Goal: Task Accomplishment & Management: Use online tool/utility

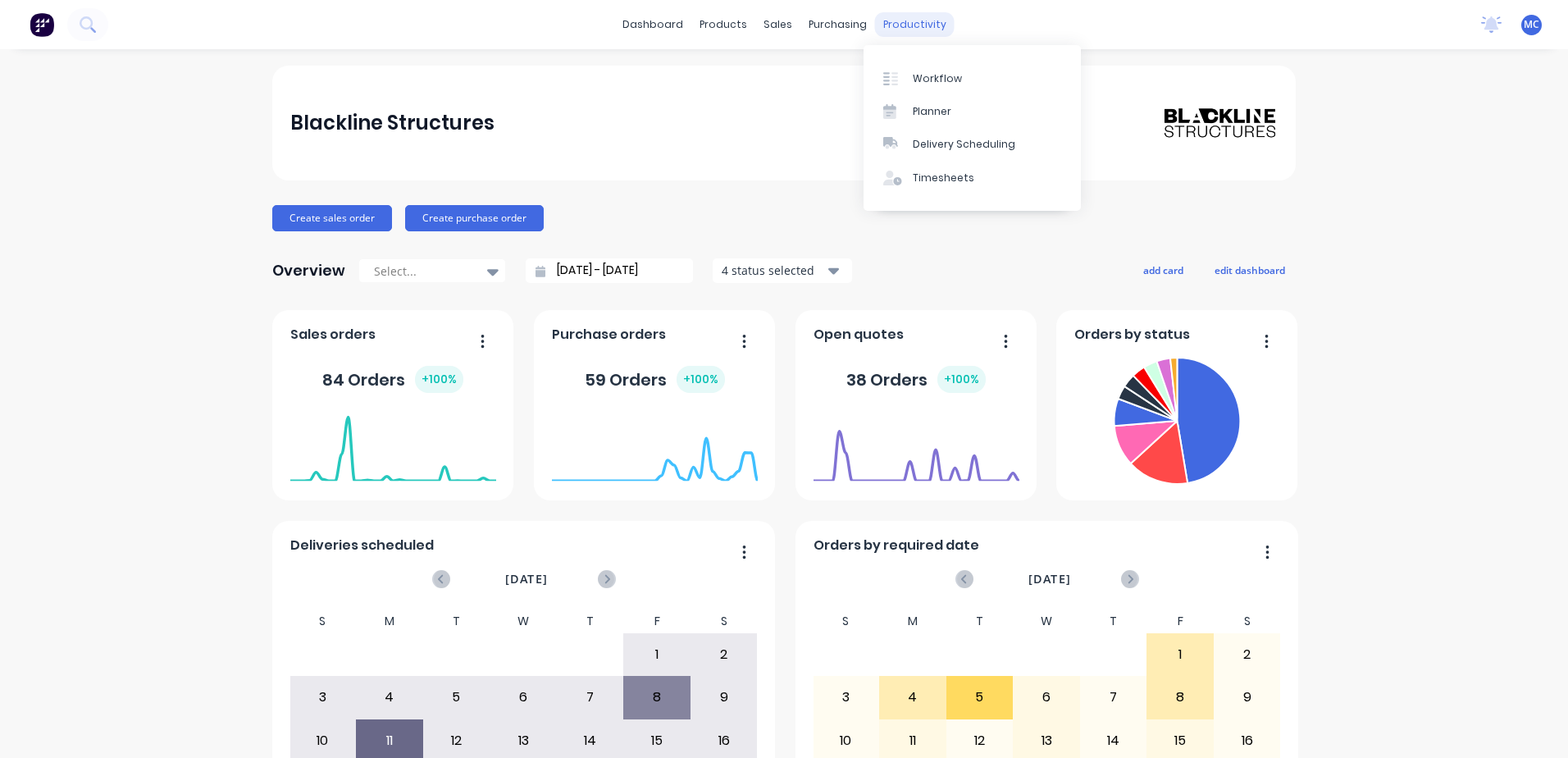
click at [890, 19] on div "productivity" at bounding box center [915, 24] width 80 height 24
click at [927, 68] on link "Workflow" at bounding box center [972, 78] width 217 height 33
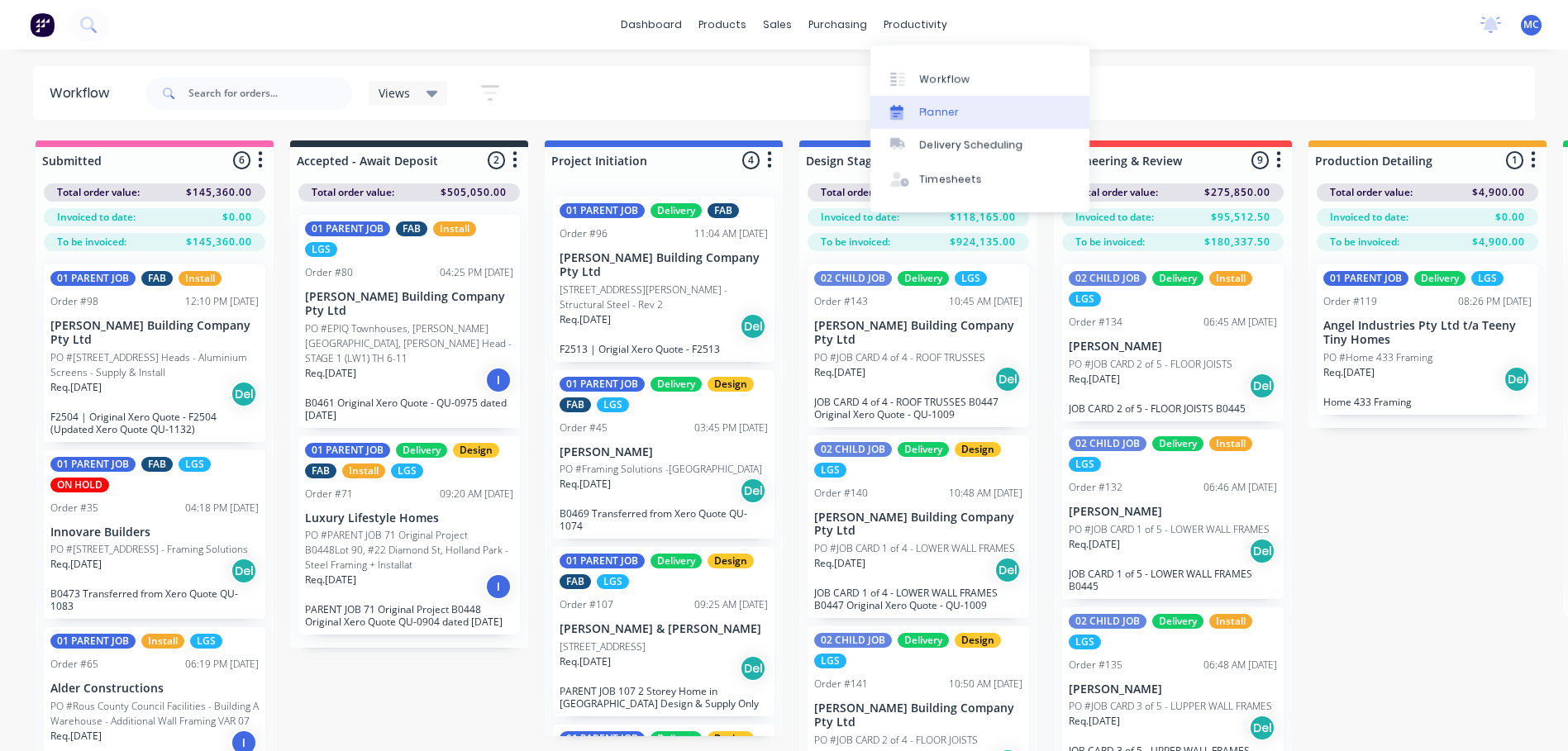
click at [894, 97] on link "Planner" at bounding box center [979, 112] width 219 height 33
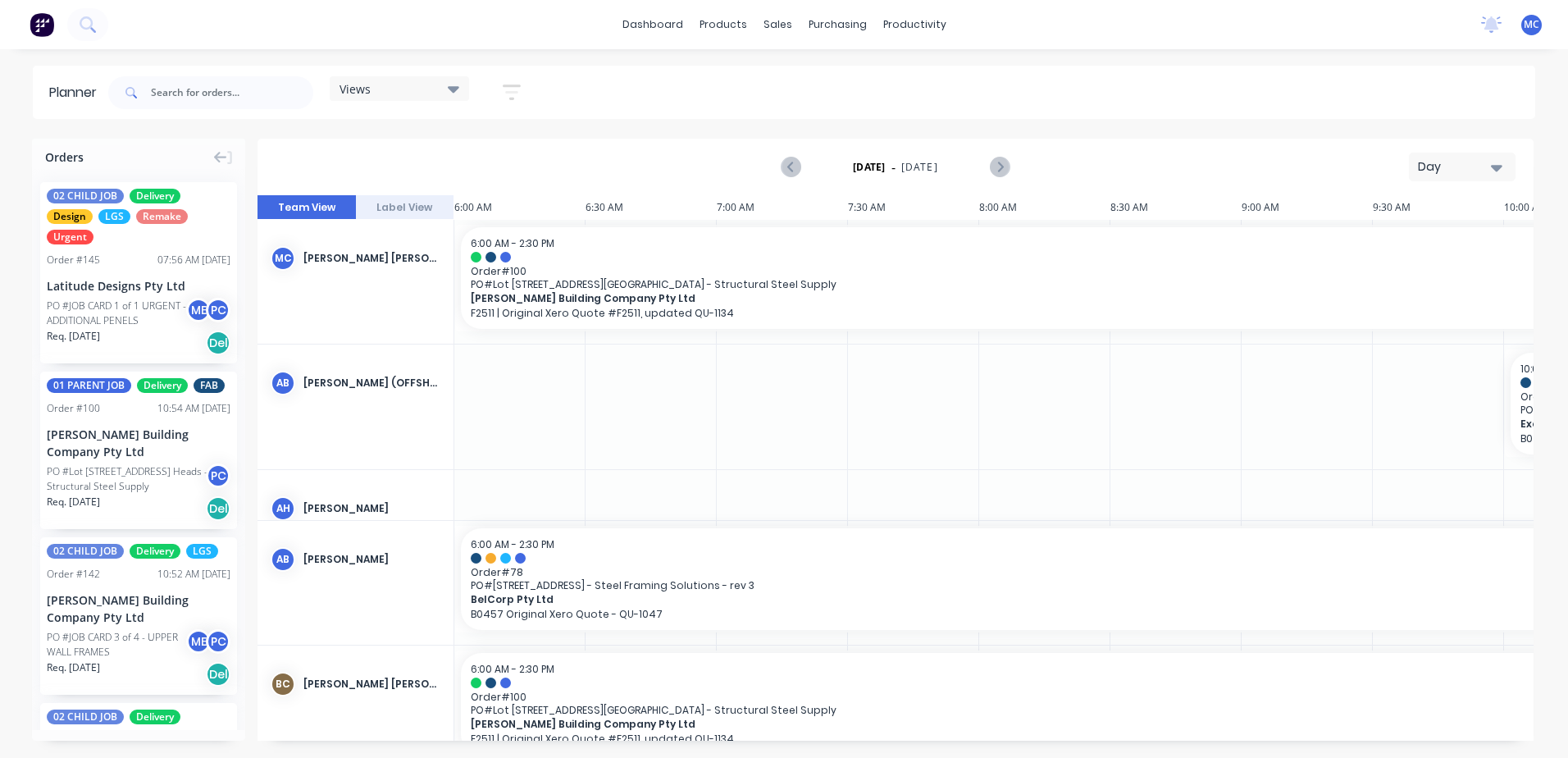
scroll to position [0, 525]
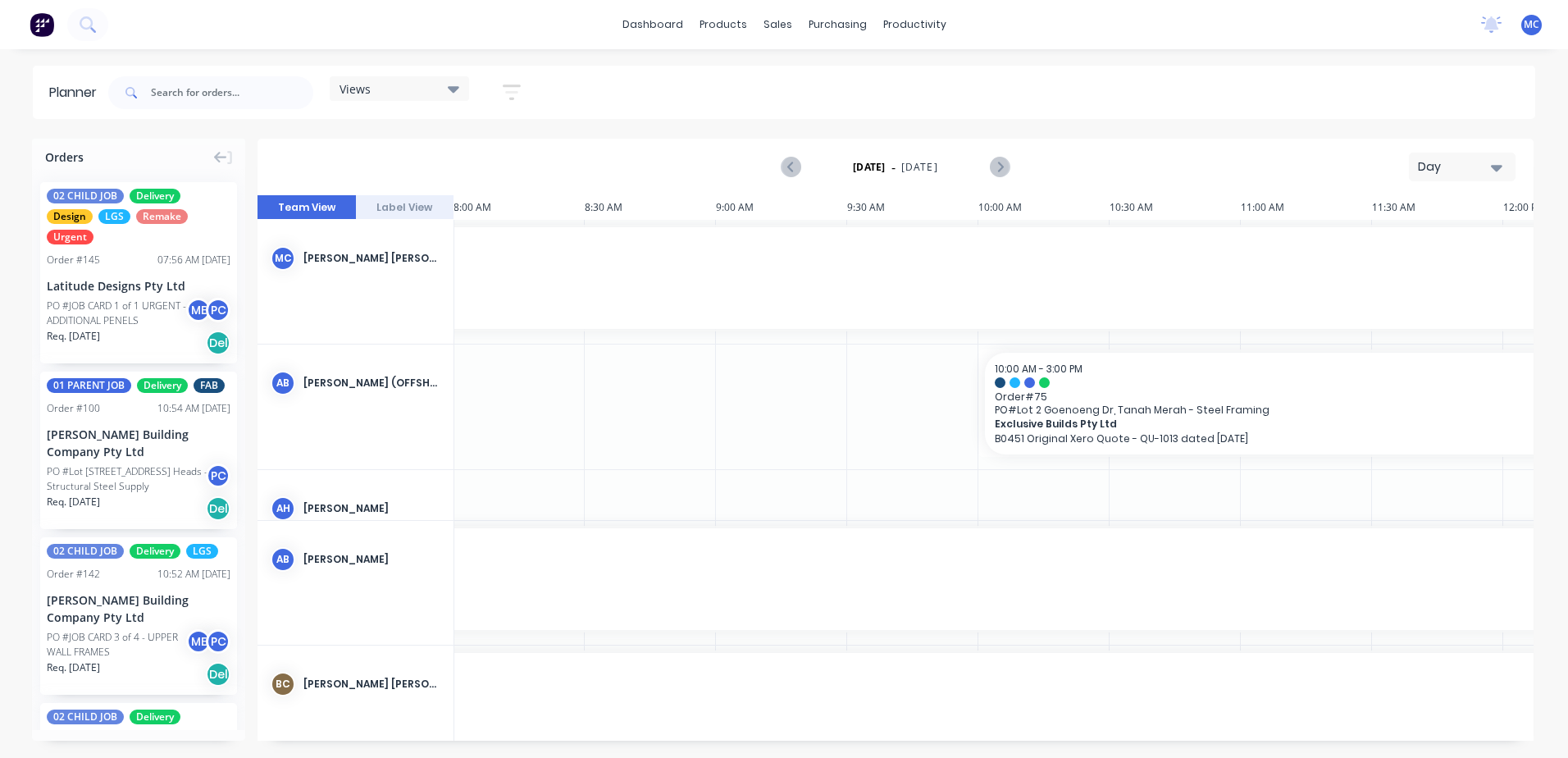
click at [382, 101] on div "Views Save new view None (Default) edit DESIGN TEAM (INTERNAL) edit ENGINEERING…" at bounding box center [399, 92] width 140 height 32
click at [456, 88] on icon at bounding box center [453, 89] width 12 height 6
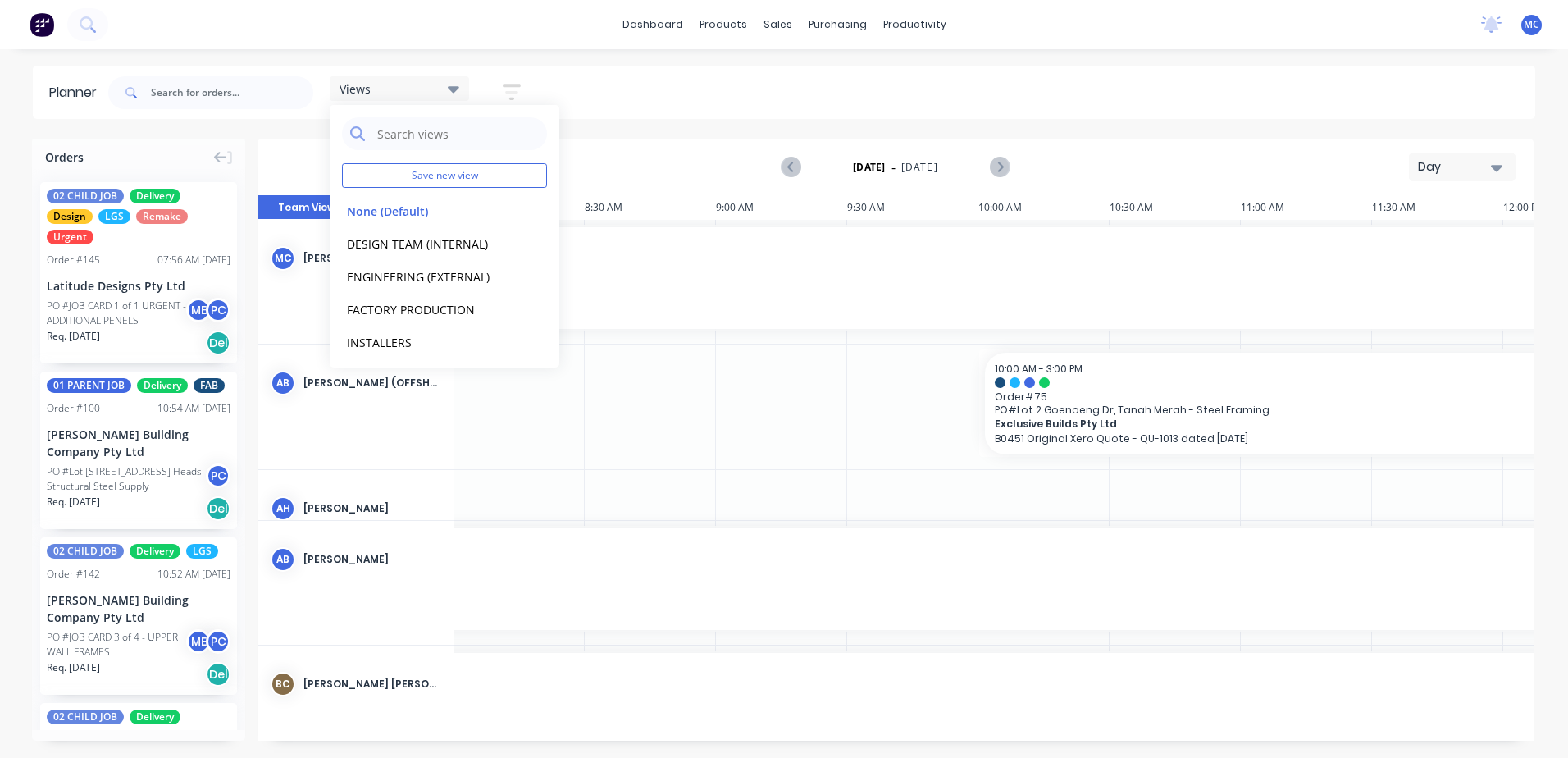
click at [456, 88] on icon at bounding box center [453, 89] width 12 height 6
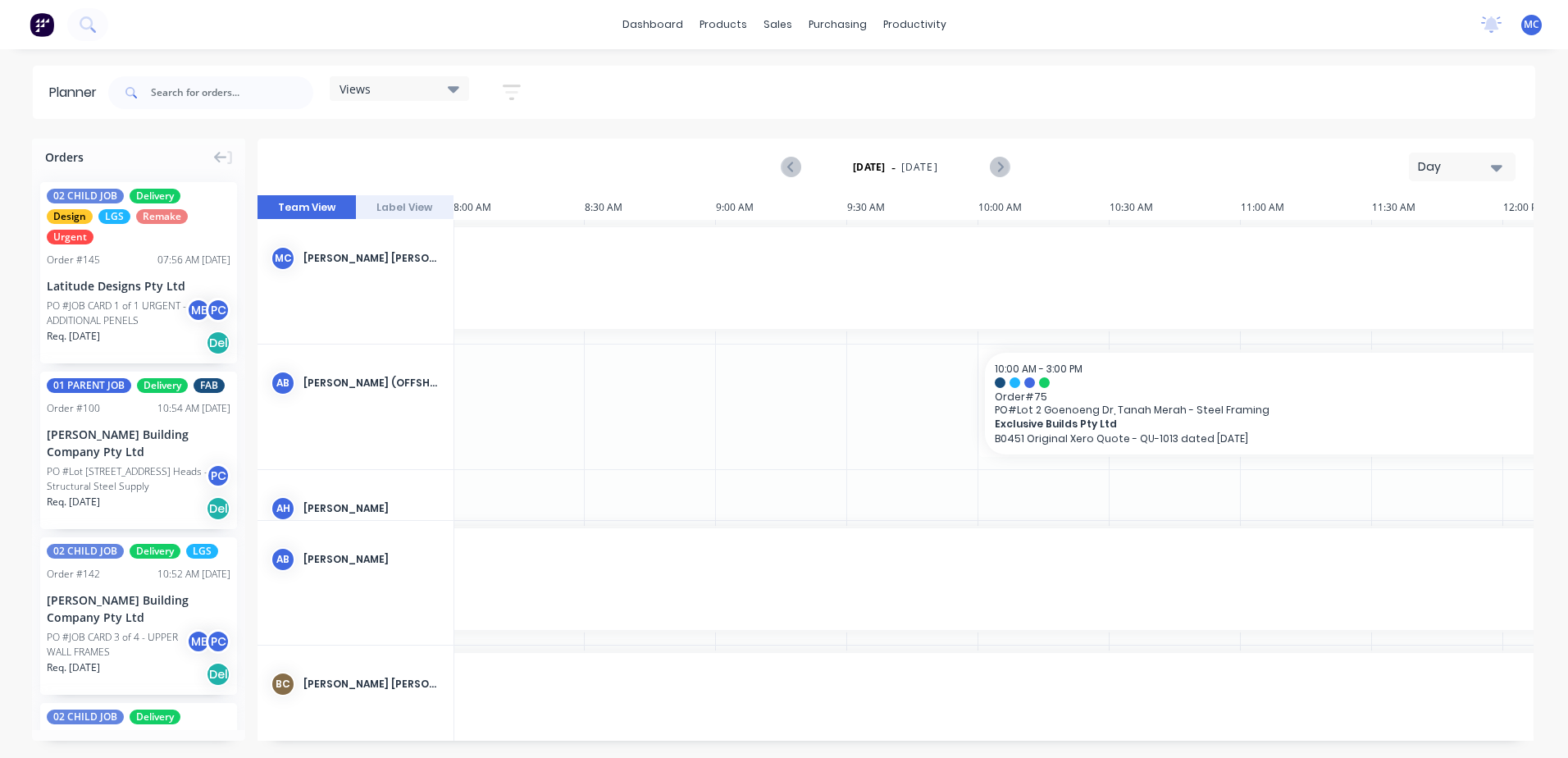
click at [441, 88] on div "Views" at bounding box center [399, 89] width 120 height 14
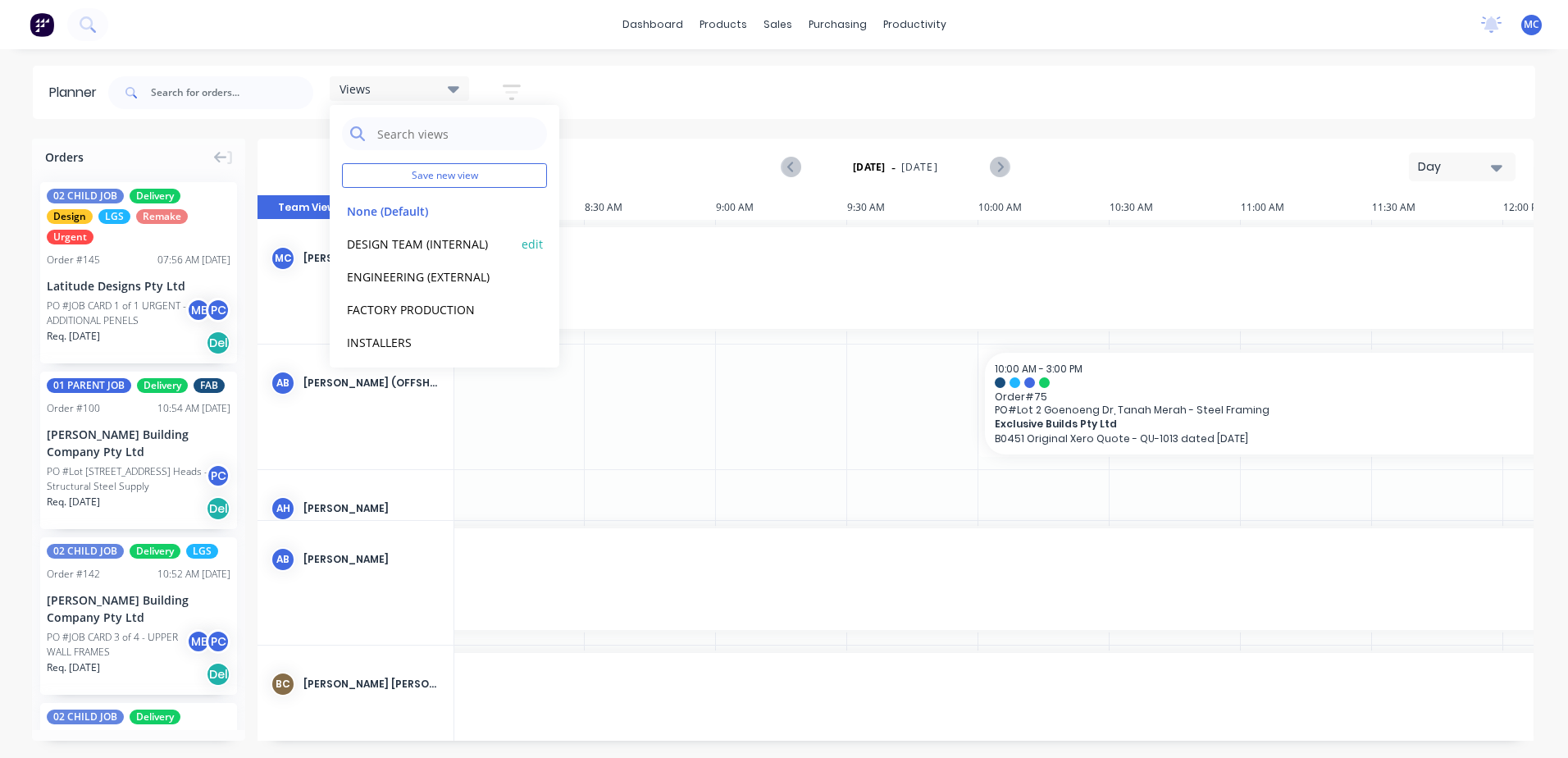
click at [403, 248] on button "DESIGN TEAM (INTERNAL)" at bounding box center [429, 243] width 175 height 19
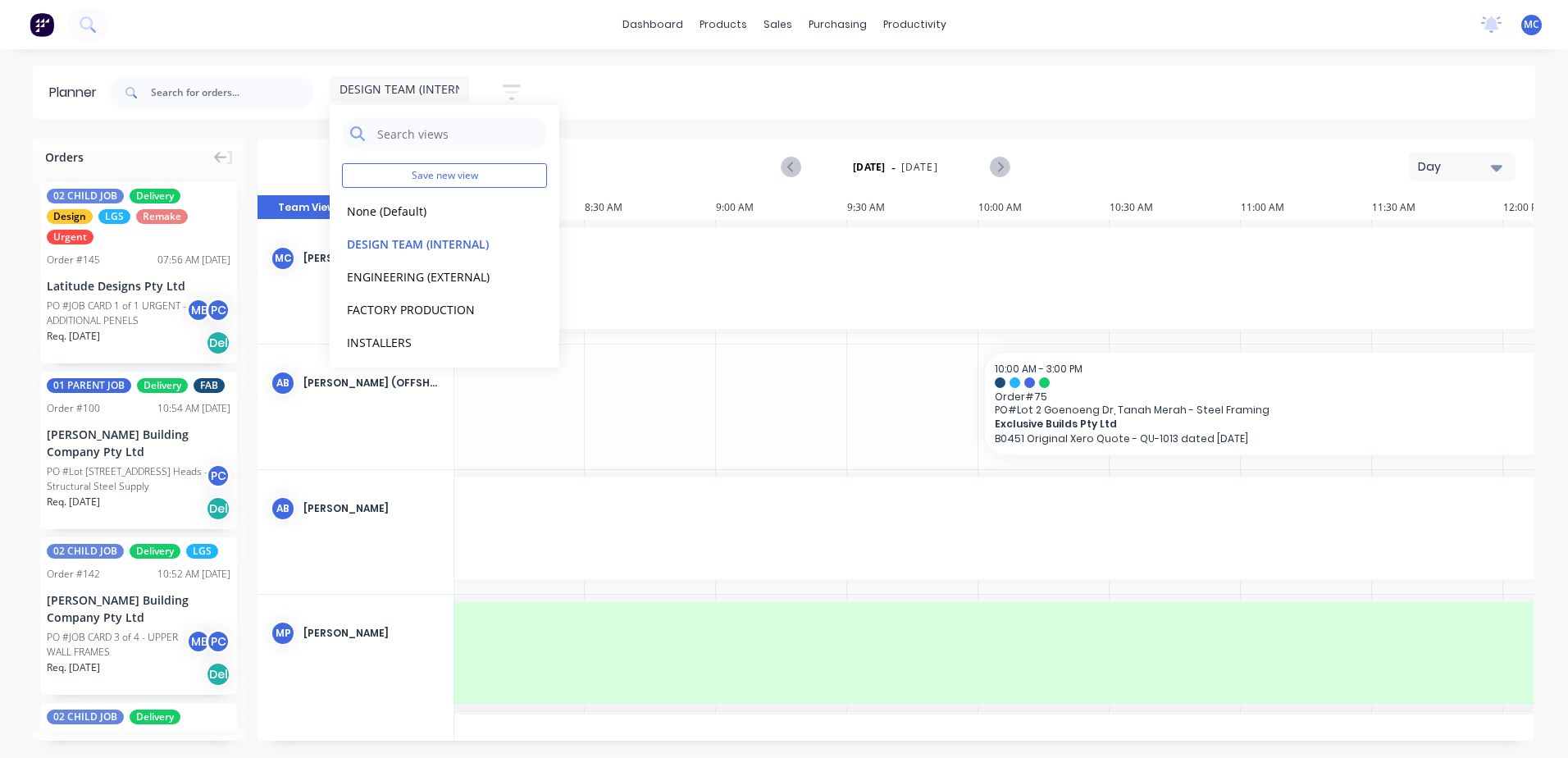
click at [1440, 171] on div "Day" at bounding box center [1456, 166] width 75 height 17
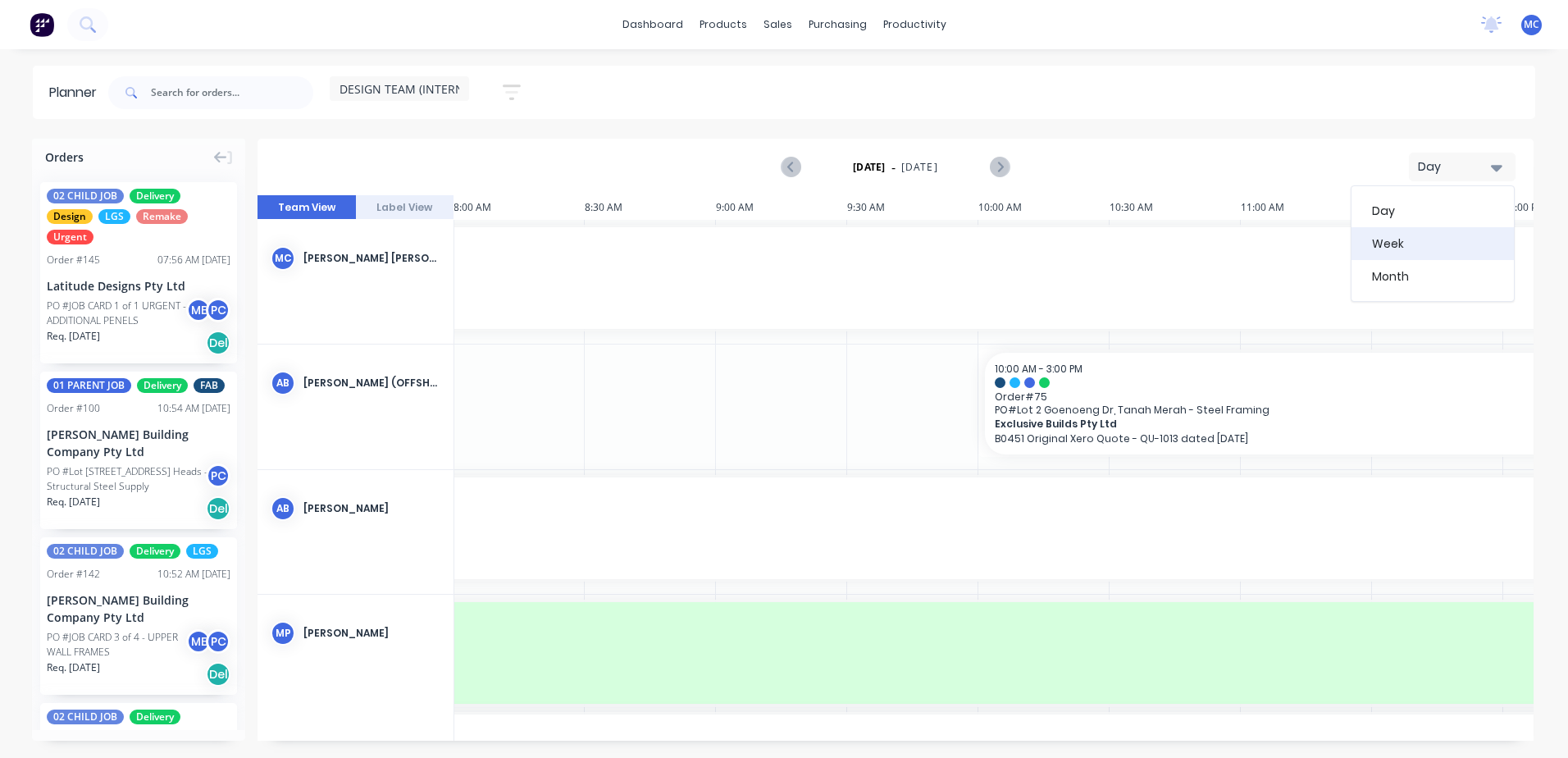
click at [1417, 249] on div "Week" at bounding box center [1432, 243] width 162 height 33
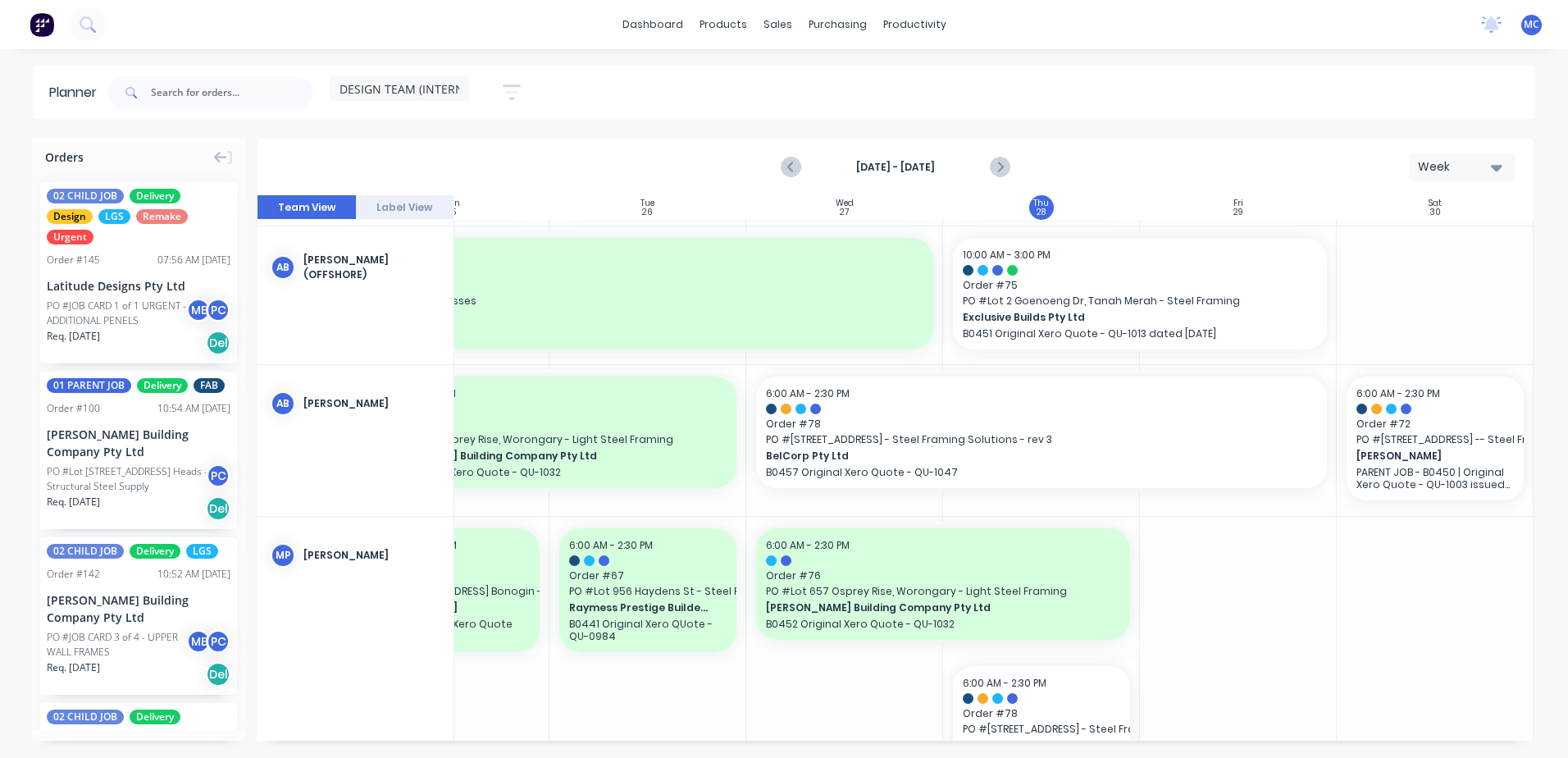
scroll to position [0, 305]
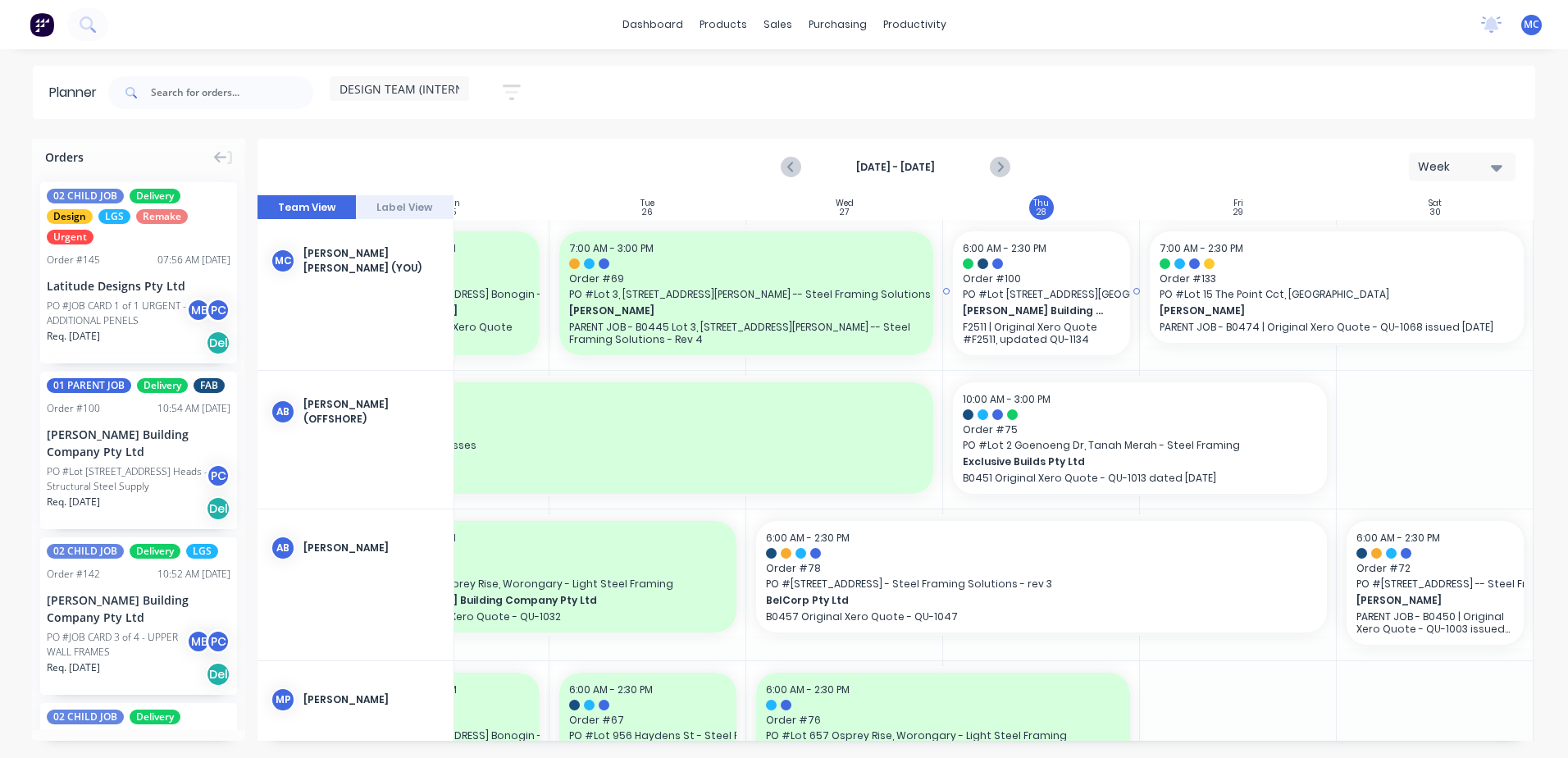
click at [1069, 287] on span "PO # Lot [STREET_ADDRESS] Heads - Structural Steel Supply" at bounding box center [1042, 294] width 158 height 14
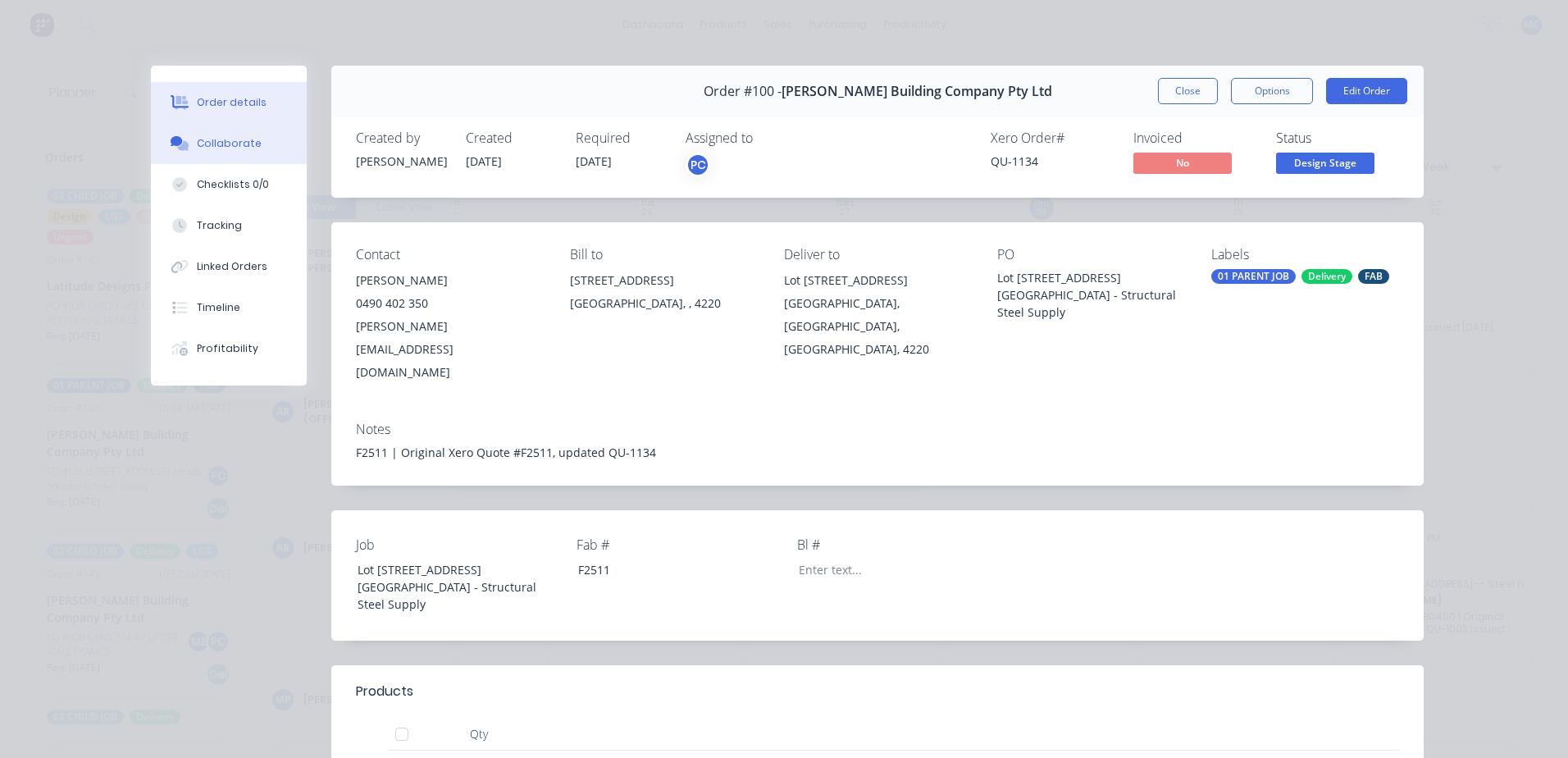
click at [220, 140] on div "Collaborate" at bounding box center [229, 143] width 64 height 14
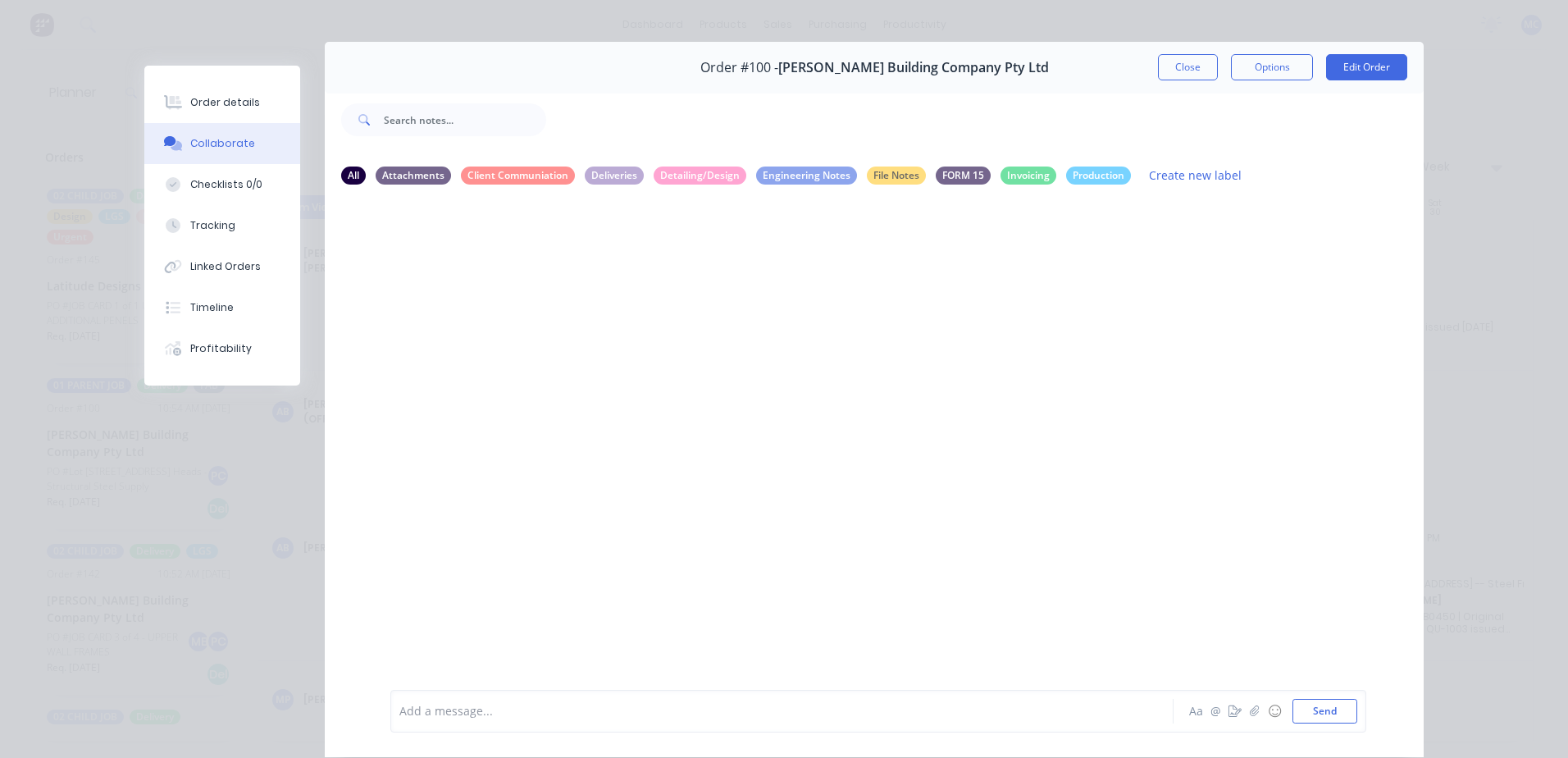
scroll to position [0, 0]
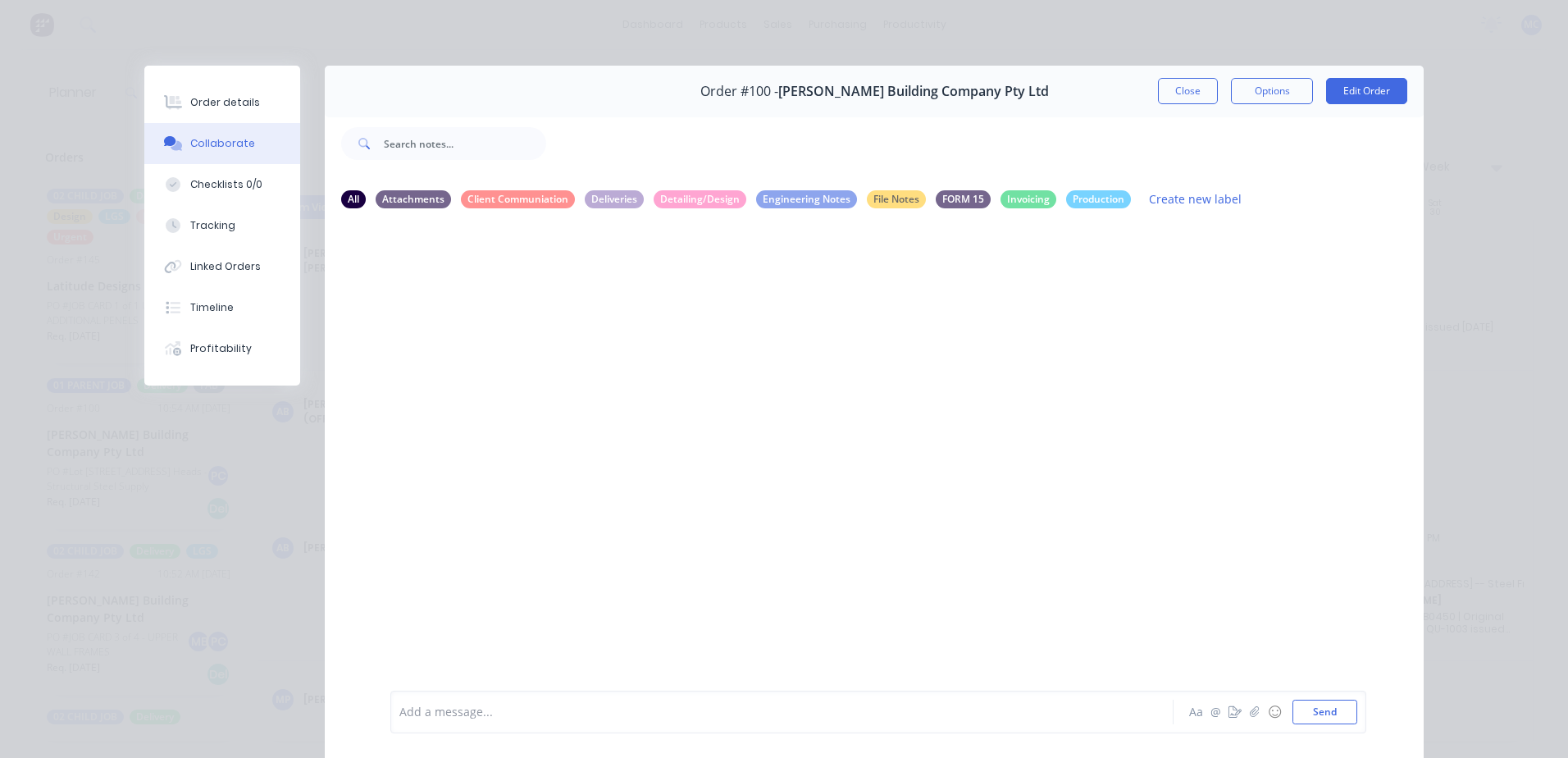
click at [226, 141] on div "Collaborate" at bounding box center [223, 143] width 64 height 14
click at [1180, 89] on button "Close" at bounding box center [1188, 90] width 60 height 26
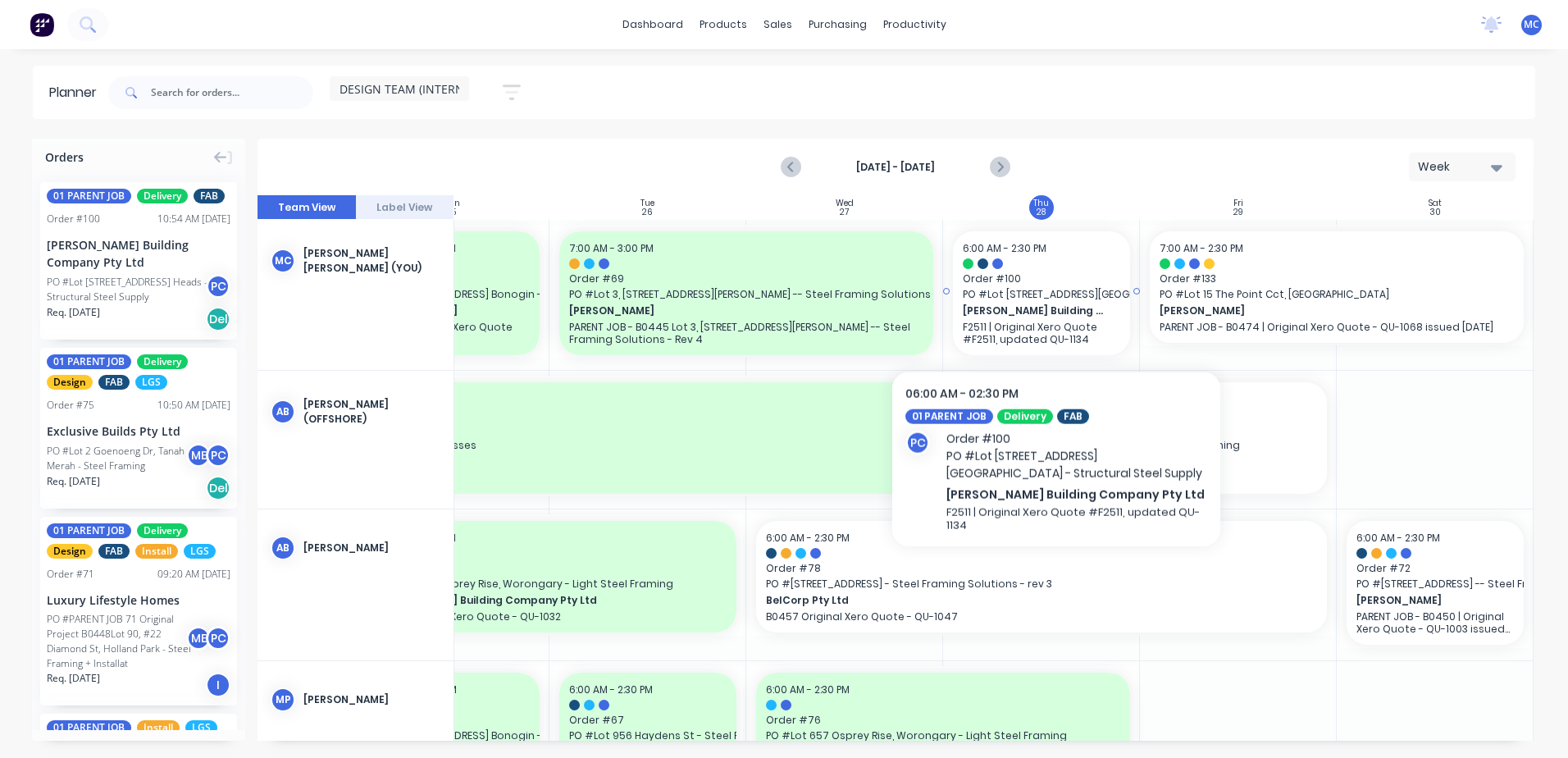
click at [1047, 302] on div "[PERSON_NAME] Building Company Pty Ltd F2511 | Original Xero Quote #F2511, upda…" at bounding box center [1042, 324] width 158 height 43
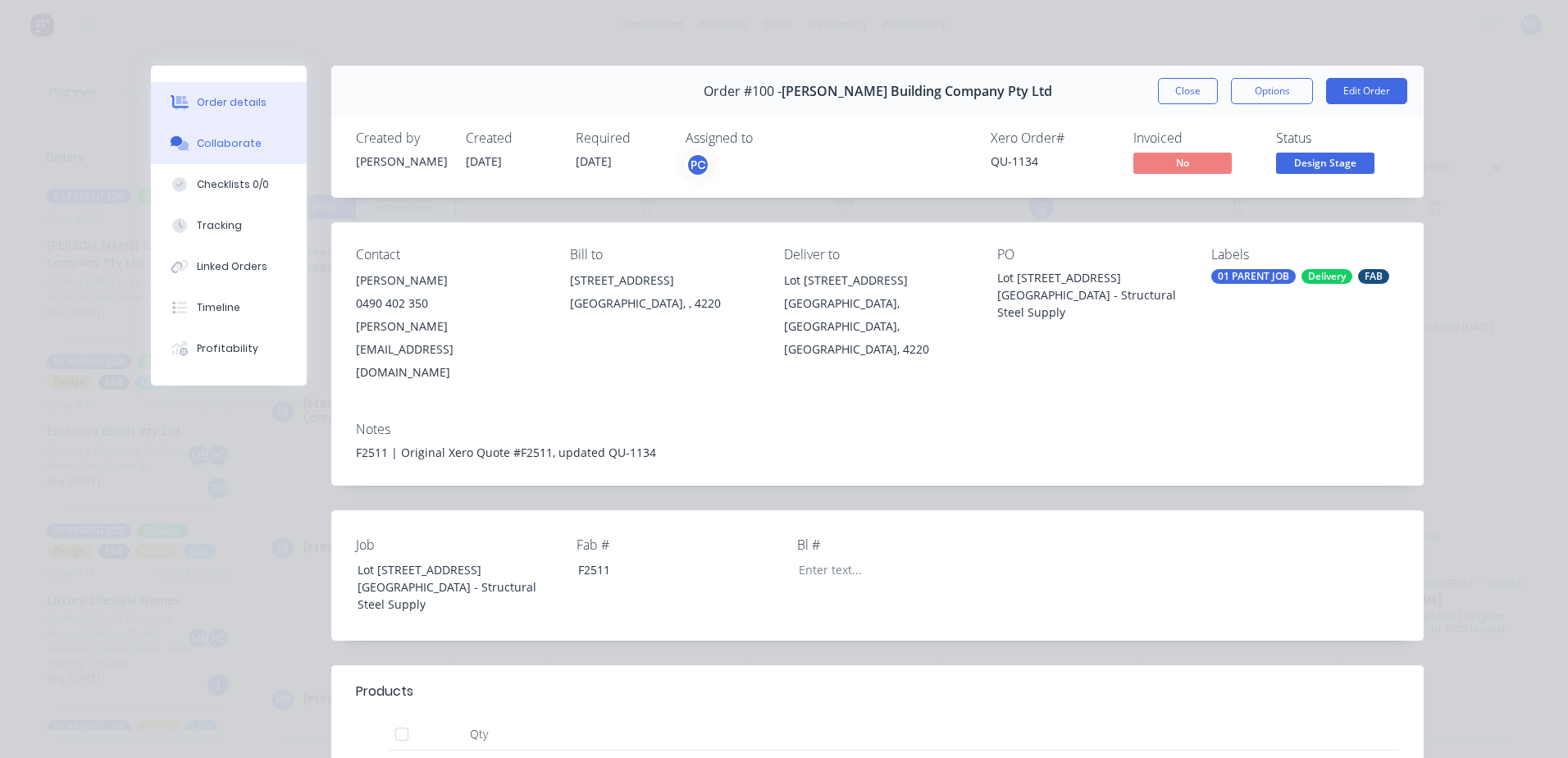
click at [223, 142] on div "Collaborate" at bounding box center [229, 143] width 64 height 14
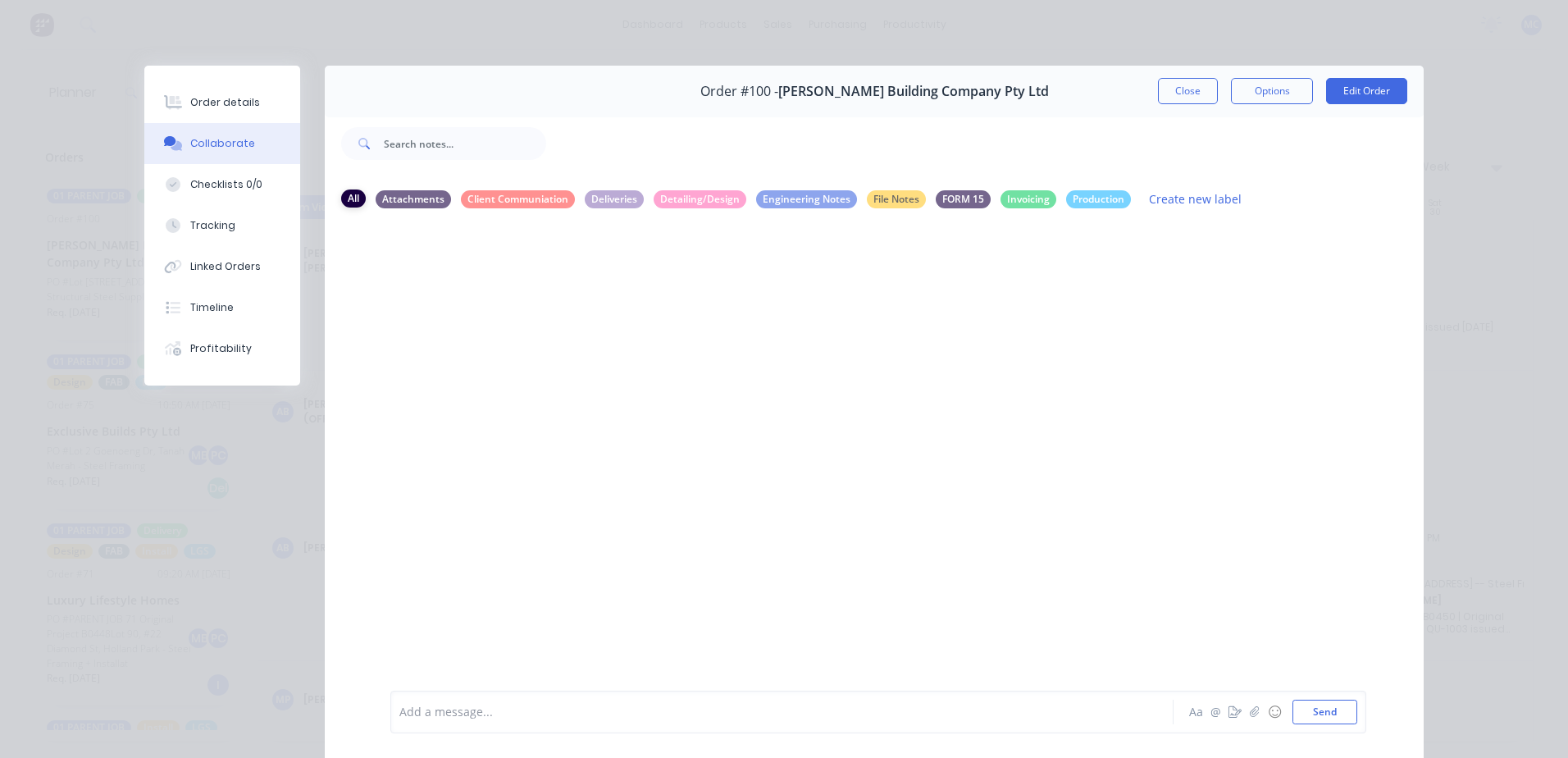
click at [345, 197] on div "All" at bounding box center [353, 199] width 24 height 18
click at [1180, 88] on button "Close" at bounding box center [1188, 90] width 60 height 26
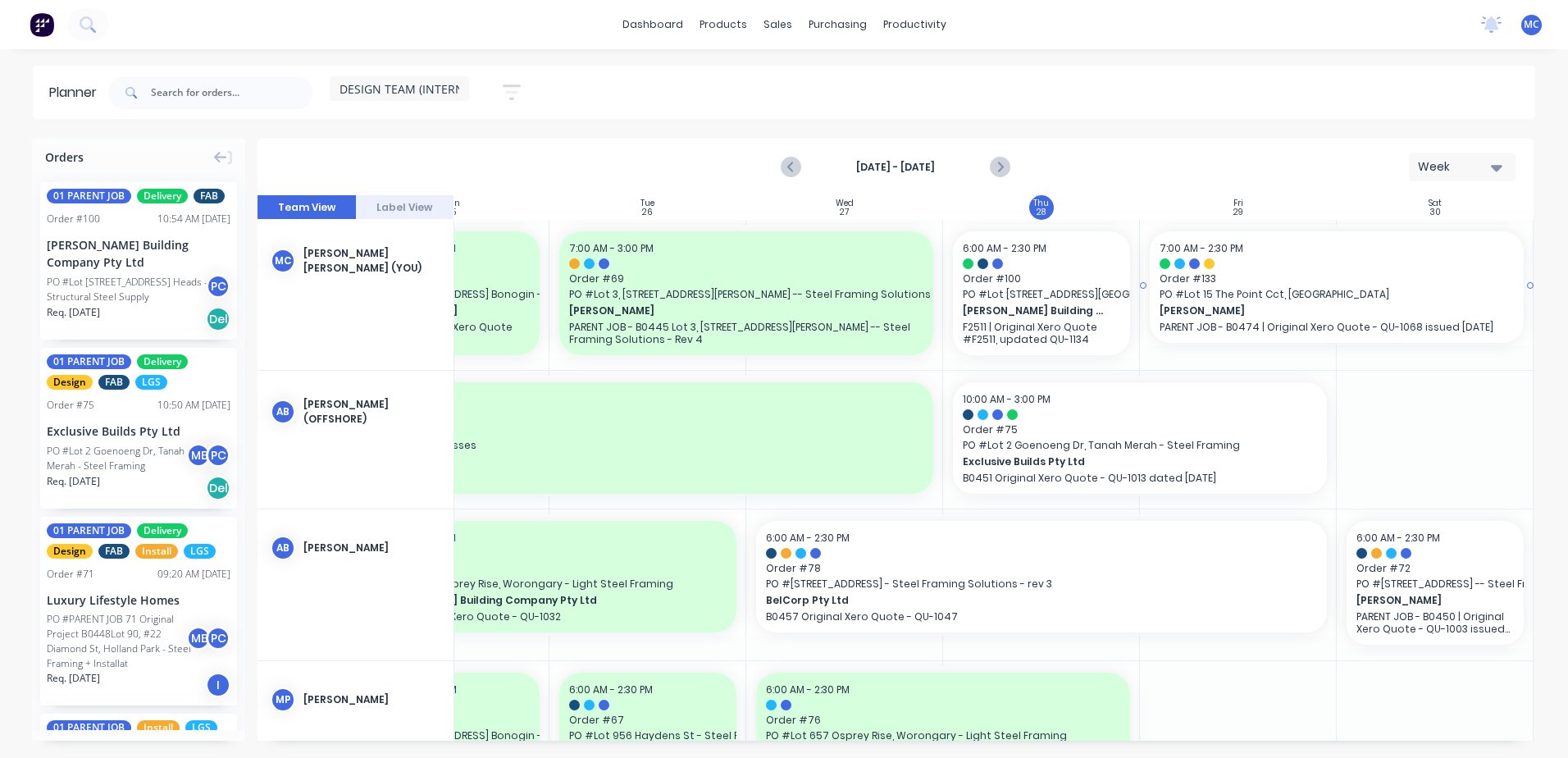
click at [1323, 319] on div "[PERSON_NAME] PARENT JOB - B0474 | Original Xero Quote - QU-1068 issued [DATE]" at bounding box center [1337, 318] width 354 height 30
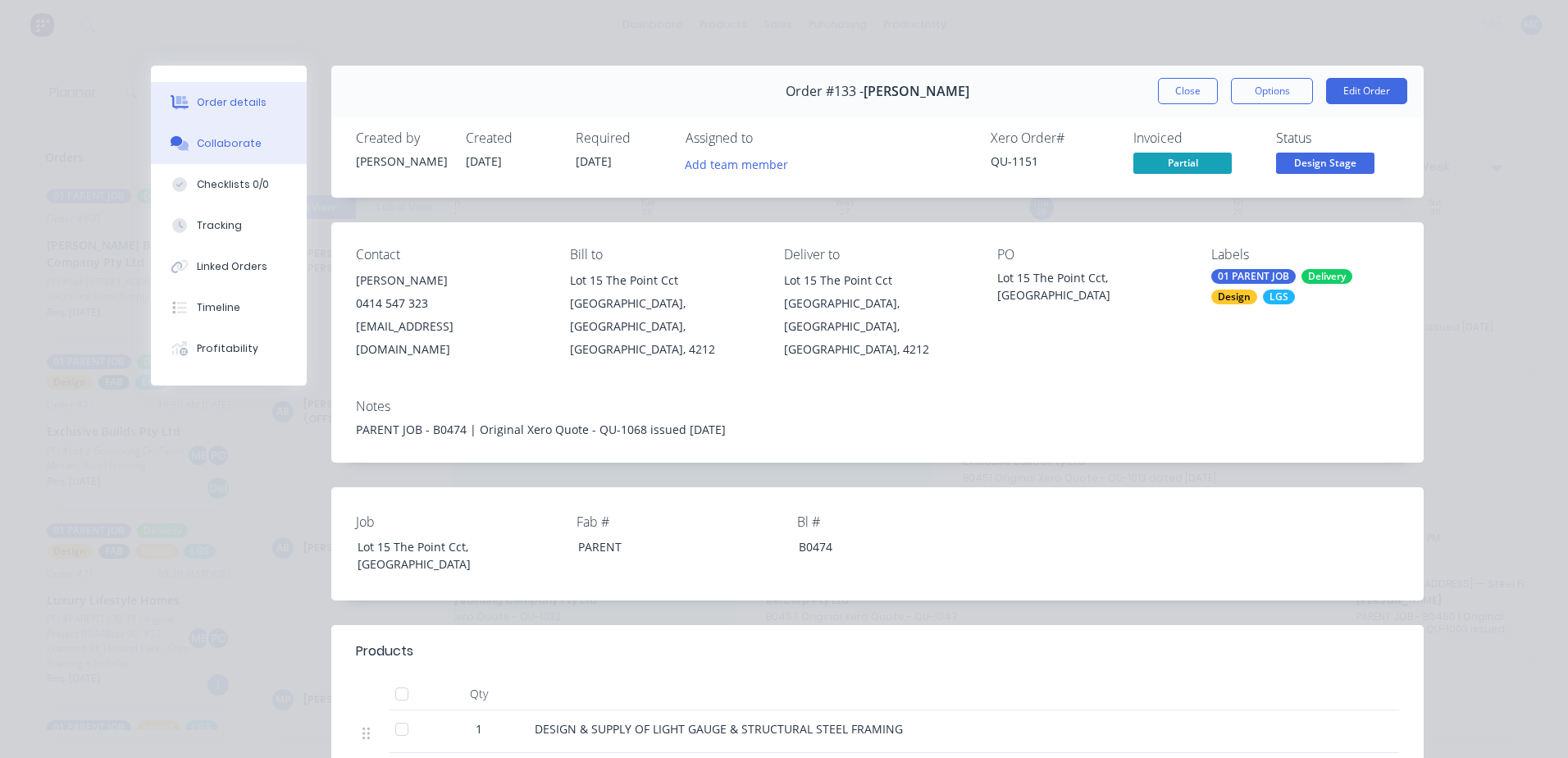
click at [185, 139] on div at bounding box center [179, 143] width 24 height 14
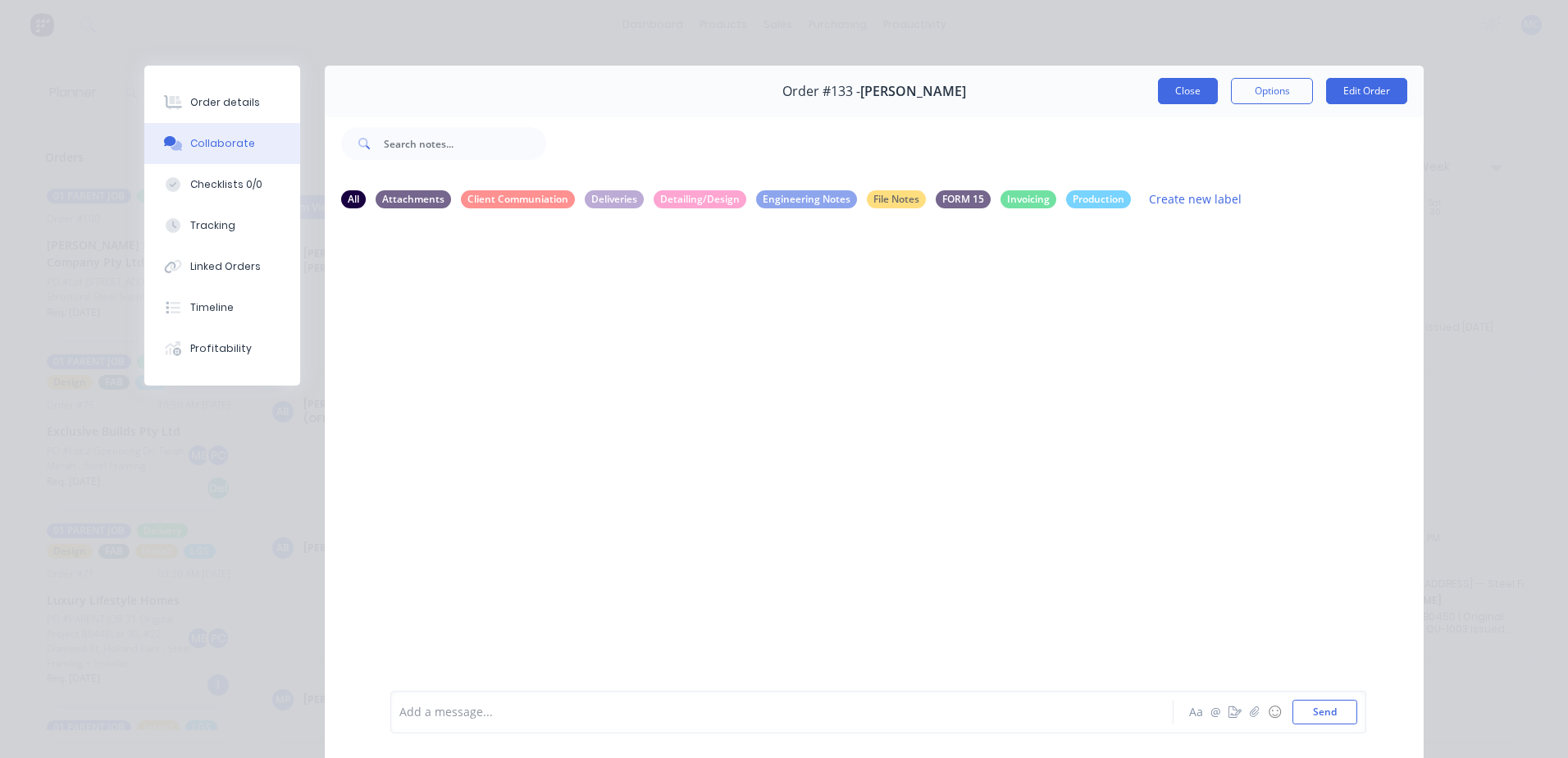
click at [1193, 94] on button "Close" at bounding box center [1188, 90] width 60 height 26
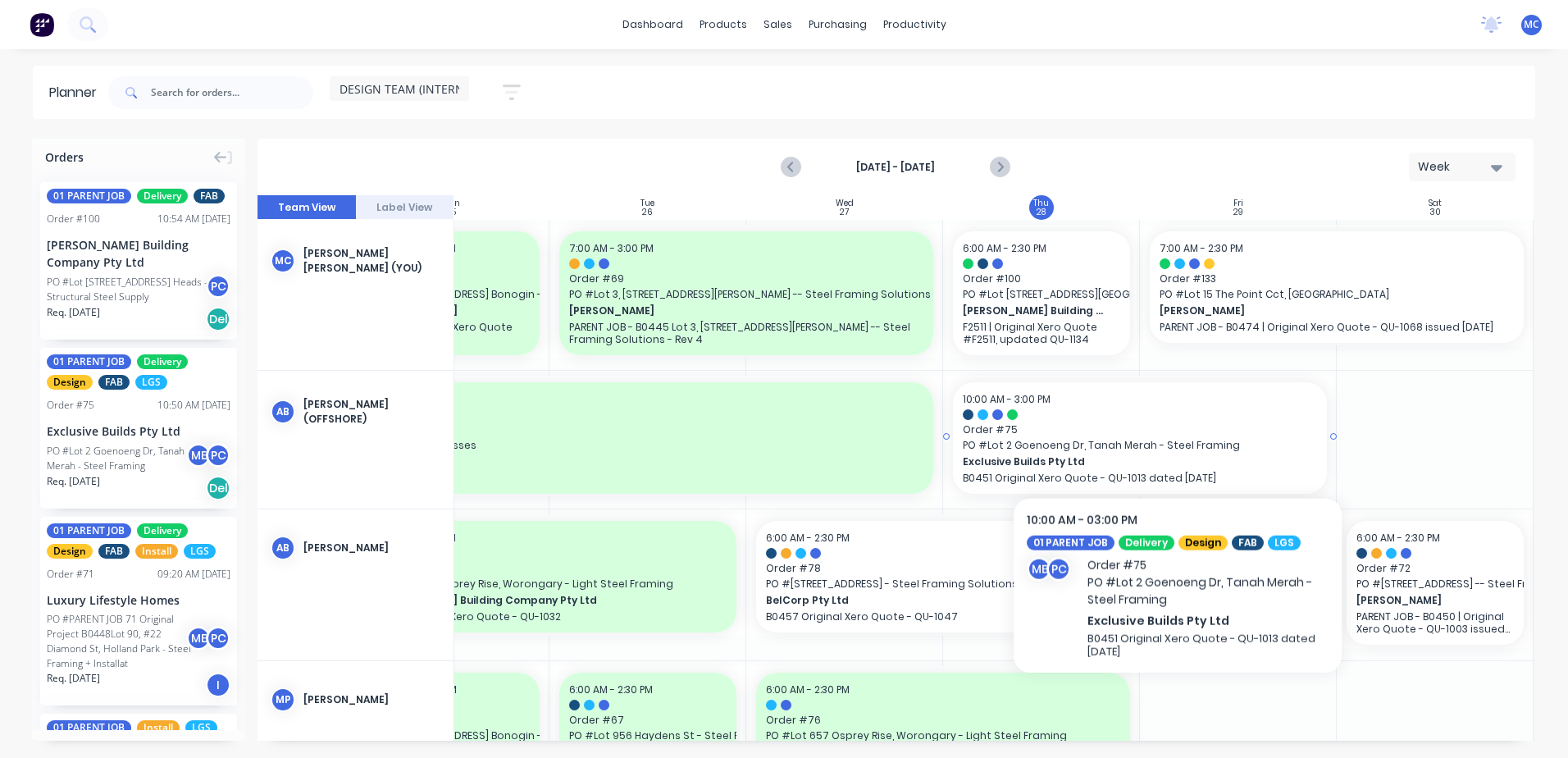
click at [1174, 431] on span "Order # 75" at bounding box center [1140, 430] width 354 height 14
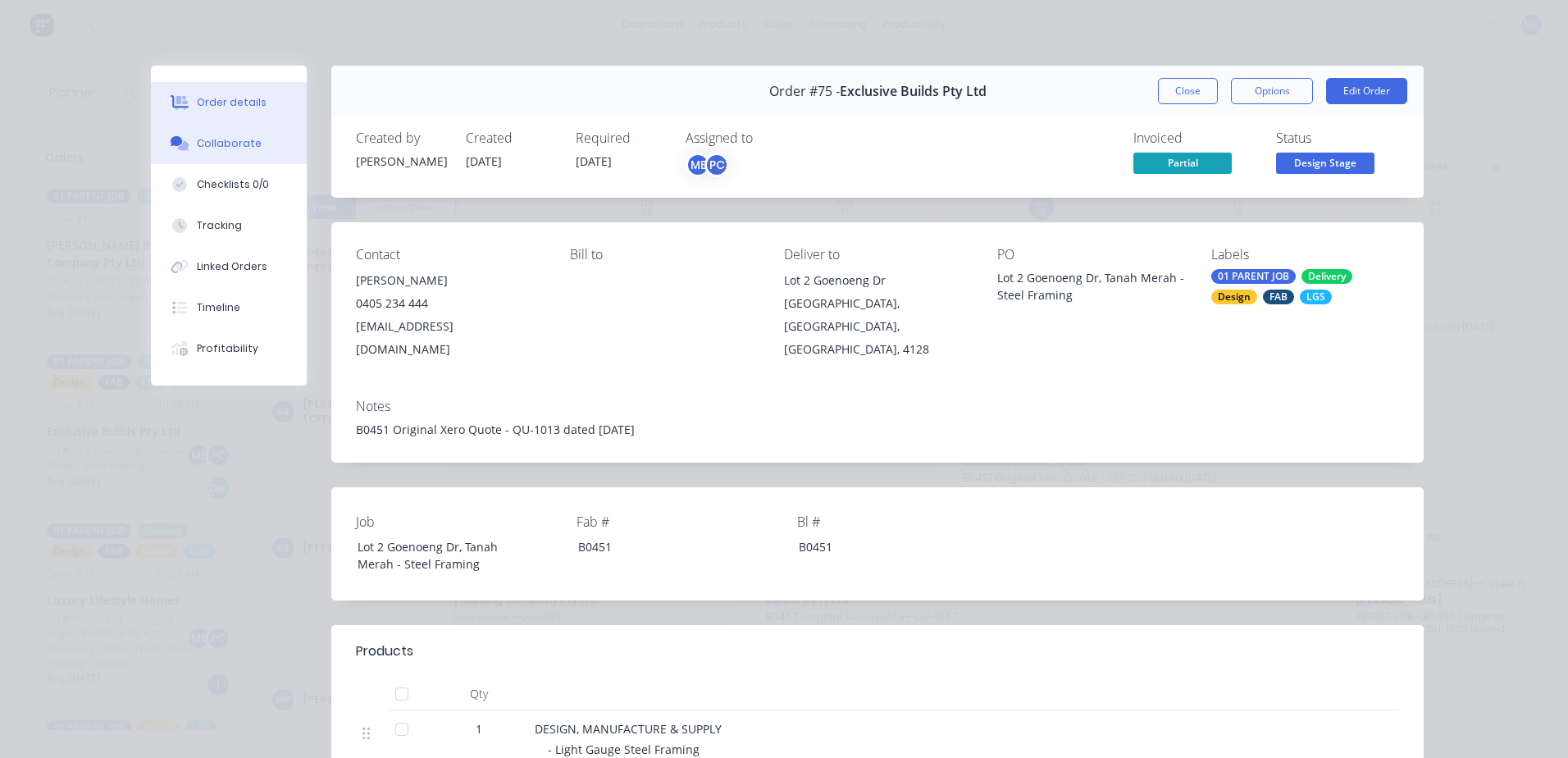
click at [227, 137] on div "Collaborate" at bounding box center [229, 143] width 64 height 14
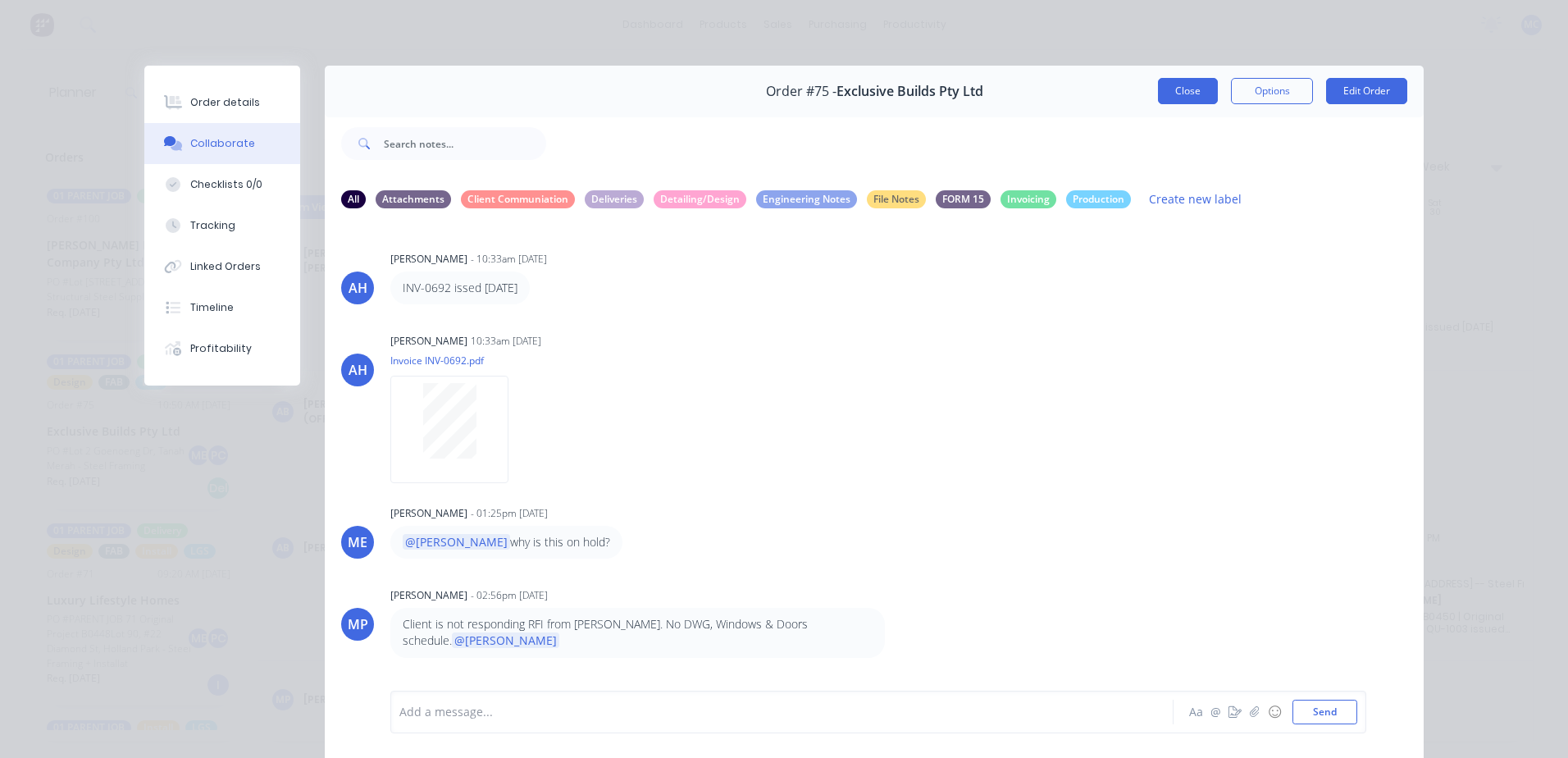
click at [1164, 91] on button "Close" at bounding box center [1188, 90] width 60 height 26
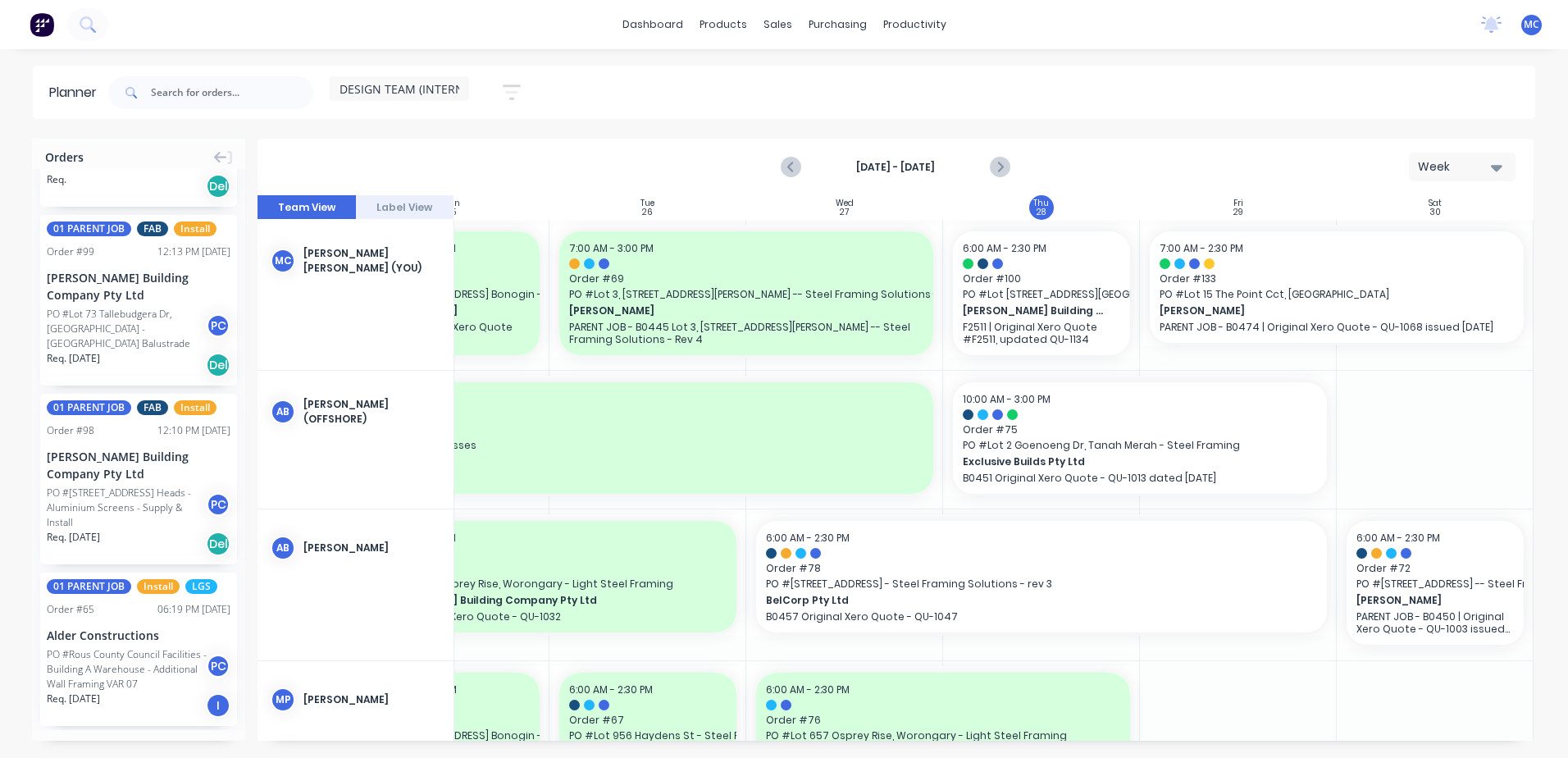
scroll to position [2871, 0]
click at [151, 529] on div "PO #[STREET_ADDRESS] Heads - Aluminium Screens - Supply & Install" at bounding box center [128, 507] width 164 height 44
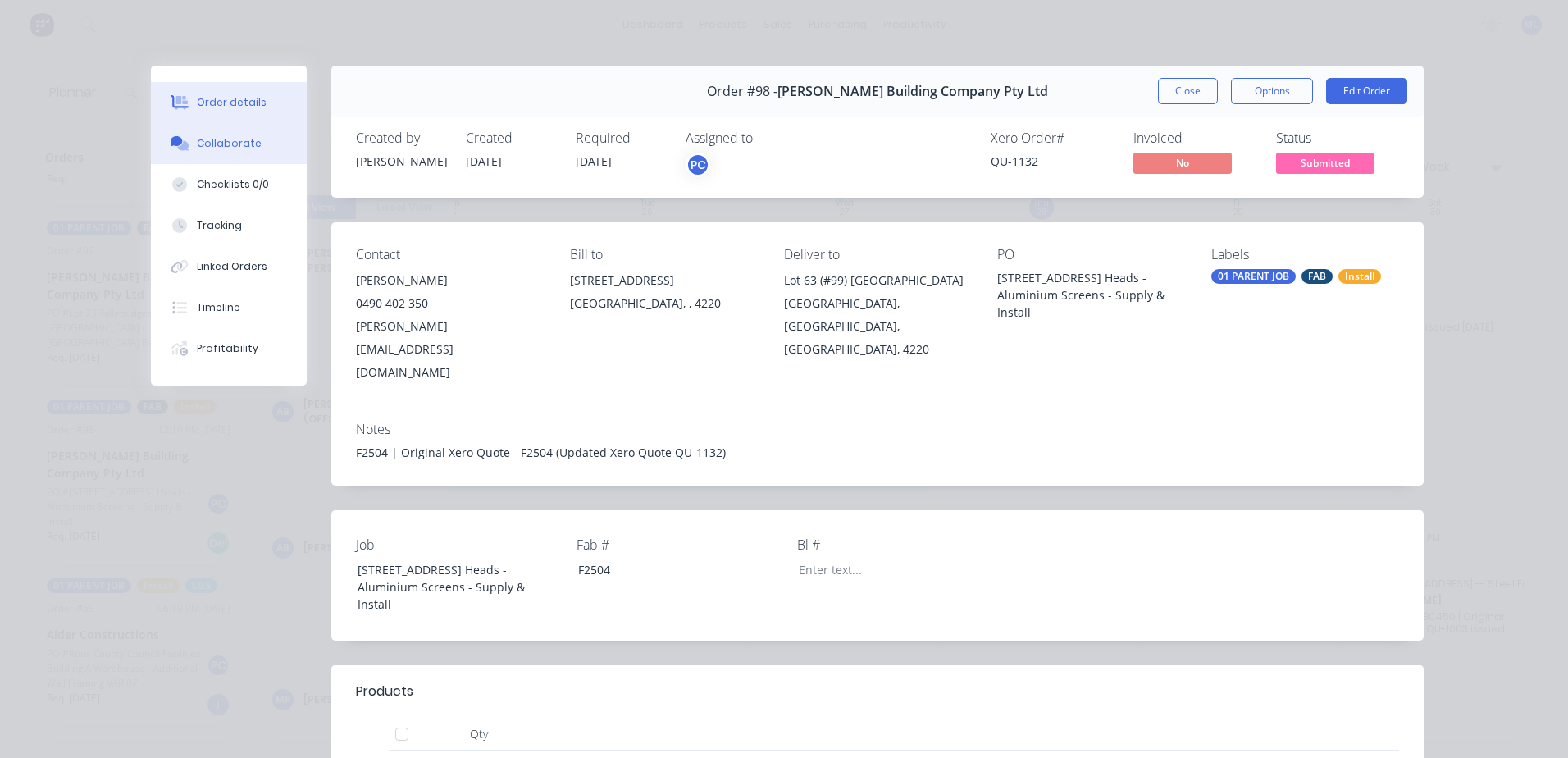
click at [172, 156] on button "Collaborate" at bounding box center [229, 143] width 156 height 41
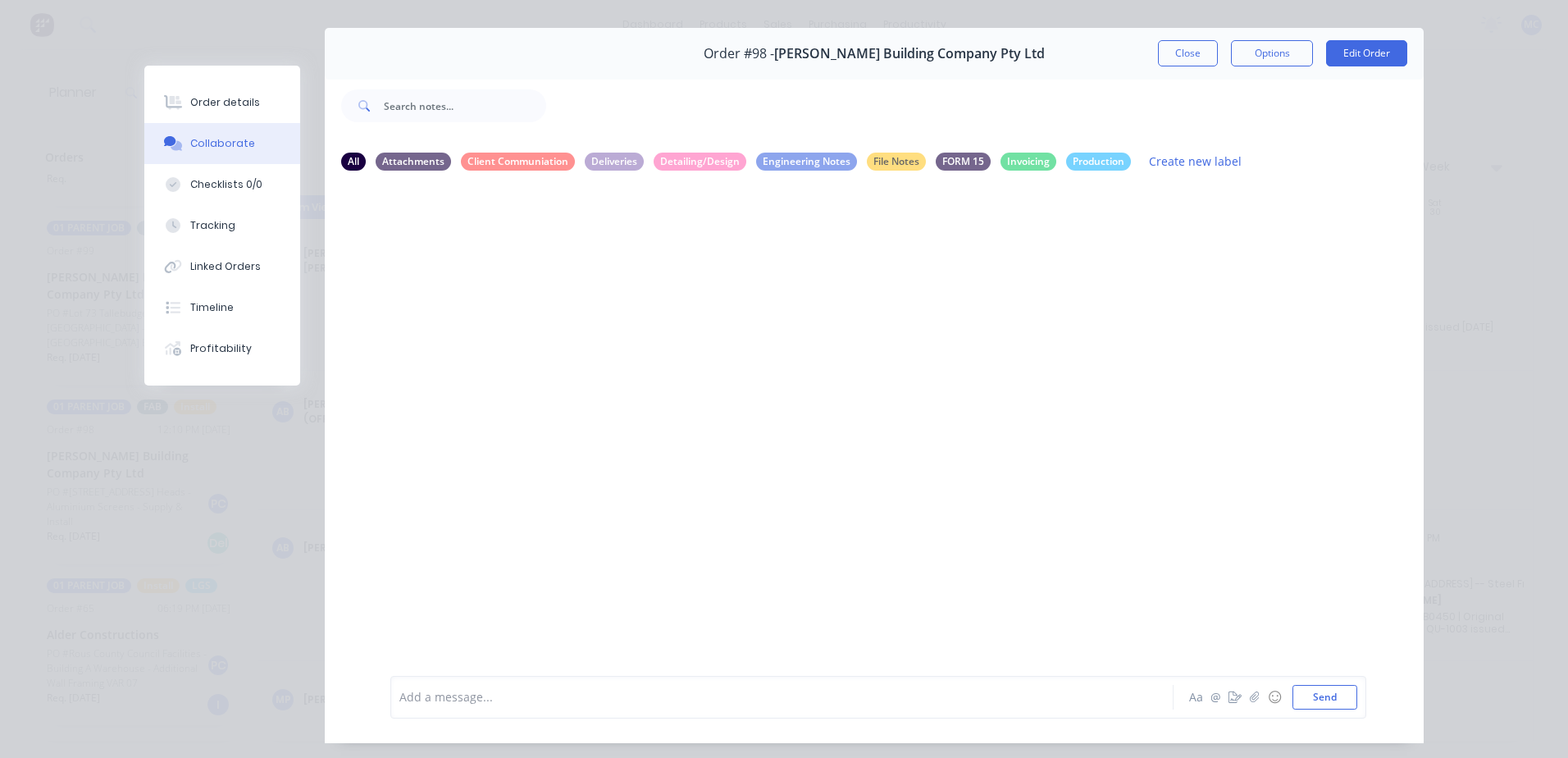
scroll to position [74, 0]
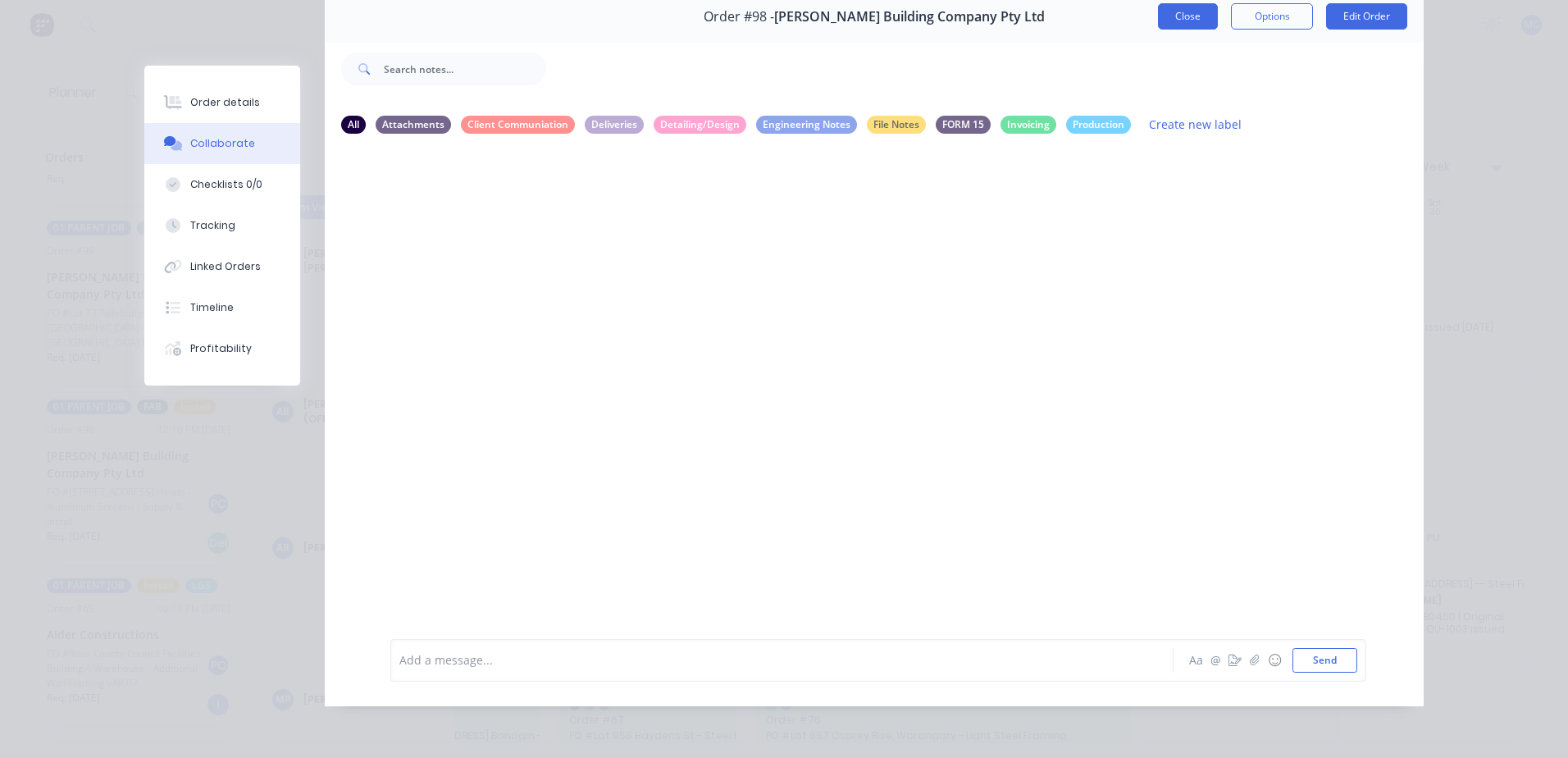
click at [1162, 13] on button "Close" at bounding box center [1188, 16] width 60 height 26
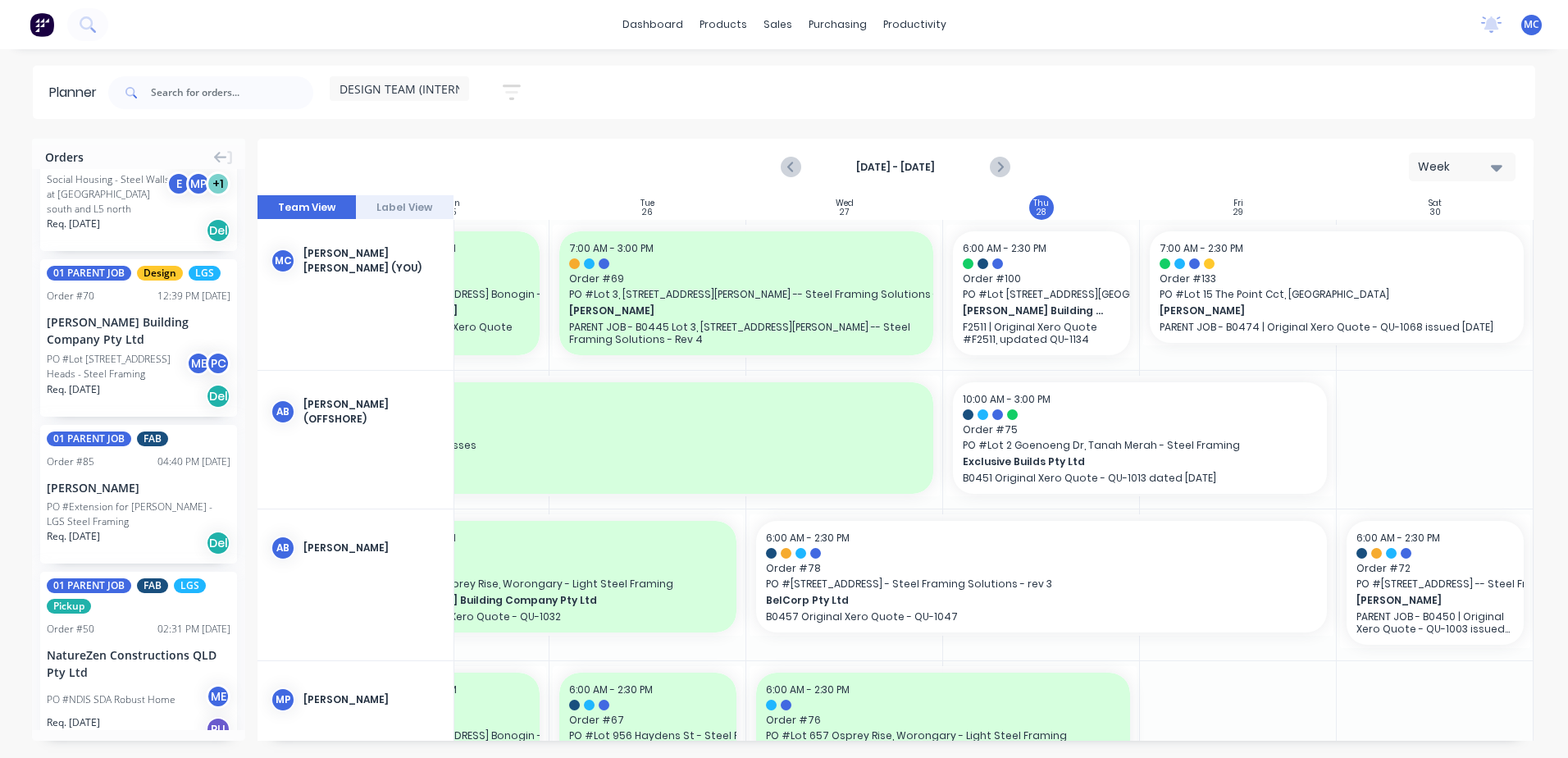
scroll to position [2066, 0]
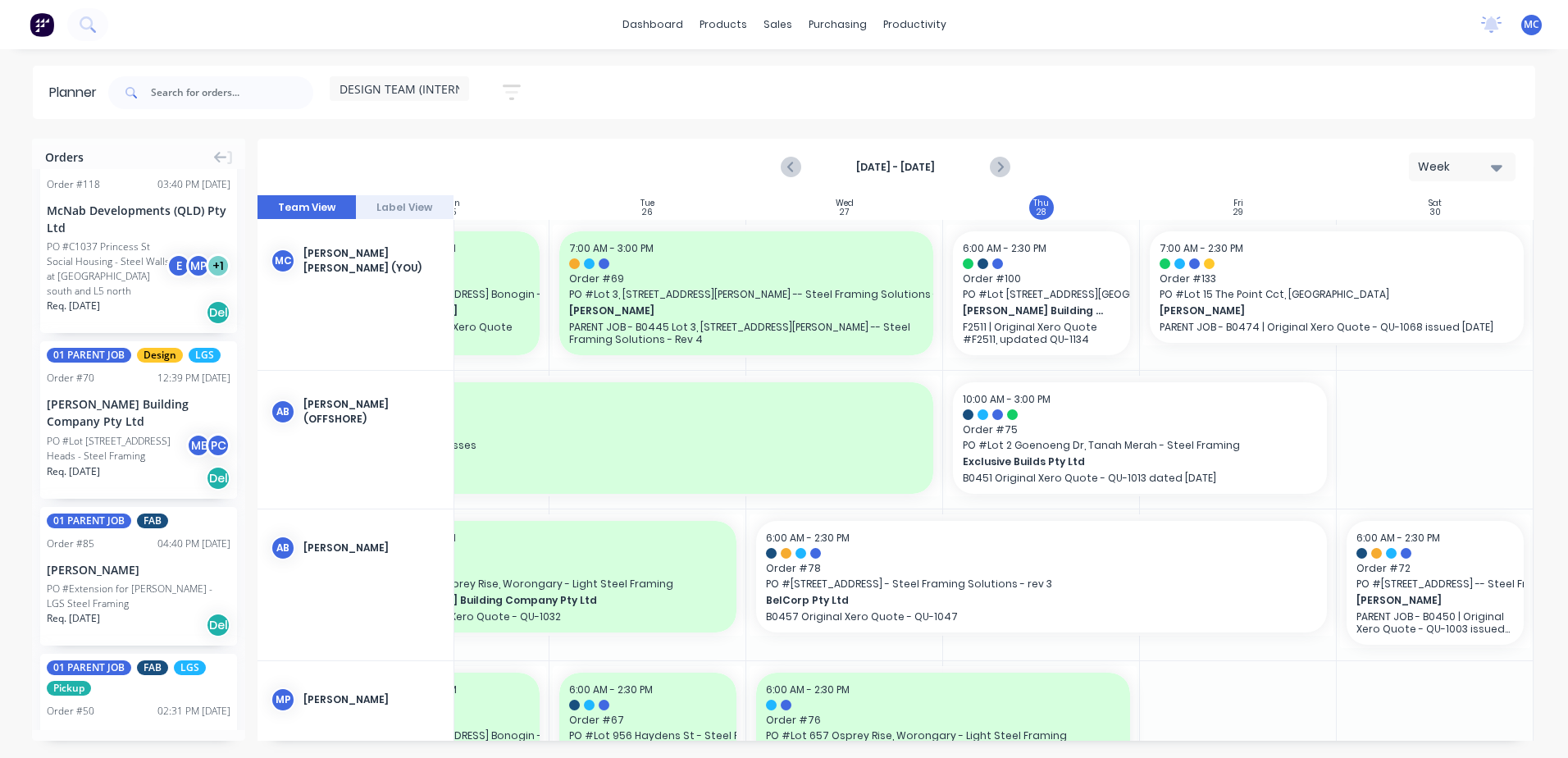
click at [90, 464] on div "PO #Lot [STREET_ADDRESS] Heads - Steel Framing" at bounding box center [118, 448] width 144 height 30
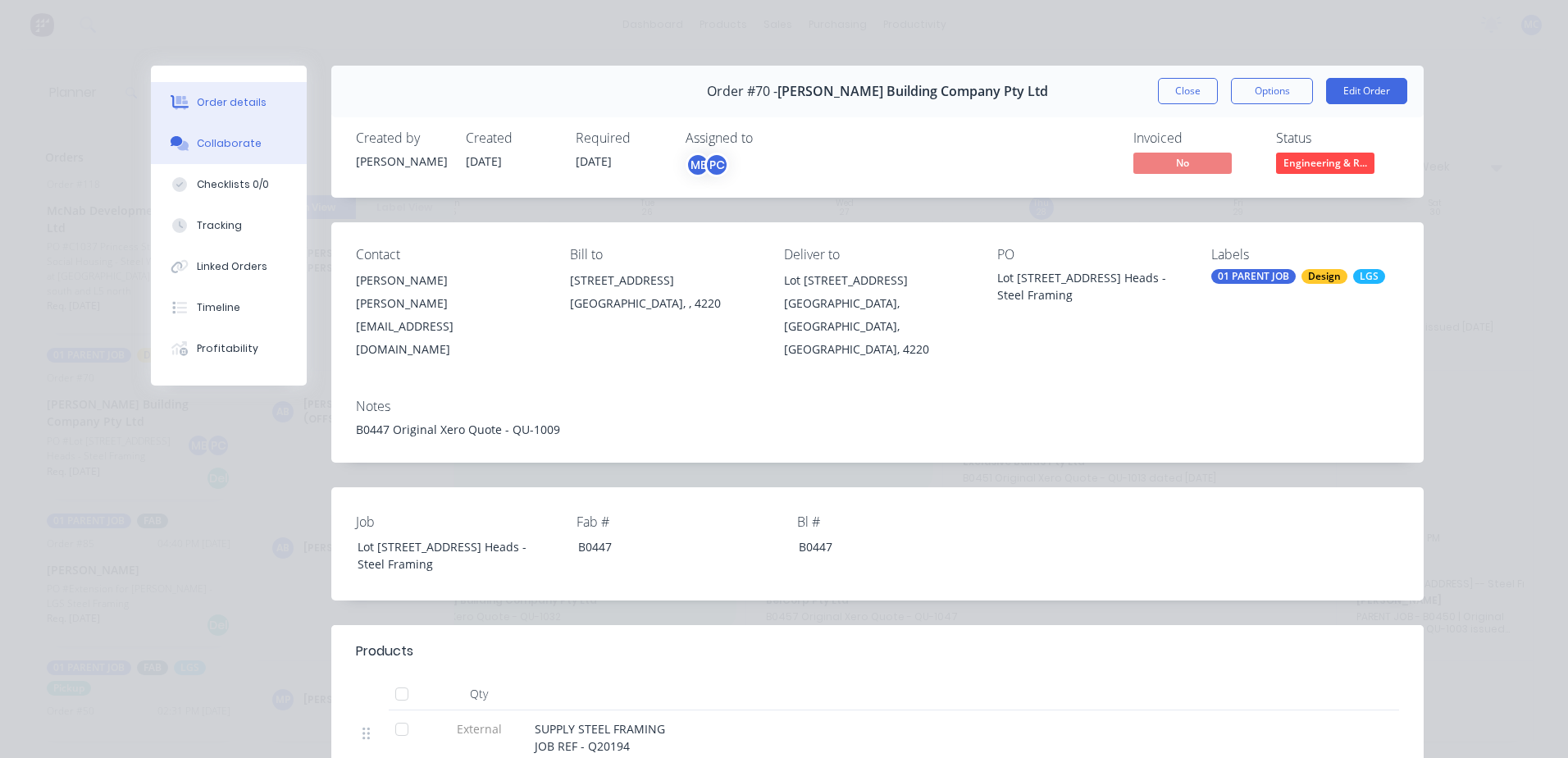
click at [193, 153] on button "Collaborate" at bounding box center [229, 143] width 156 height 41
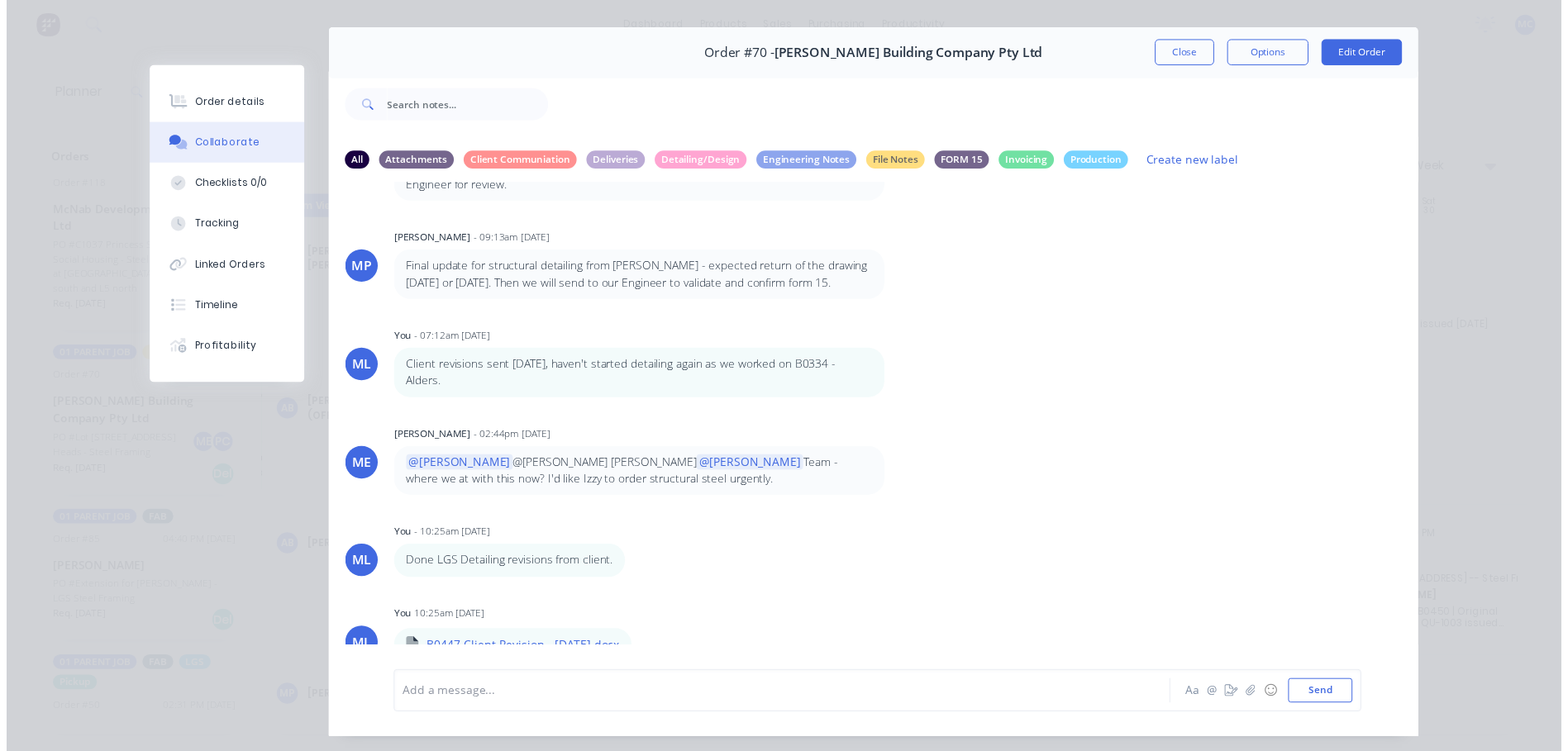
scroll to position [75, 0]
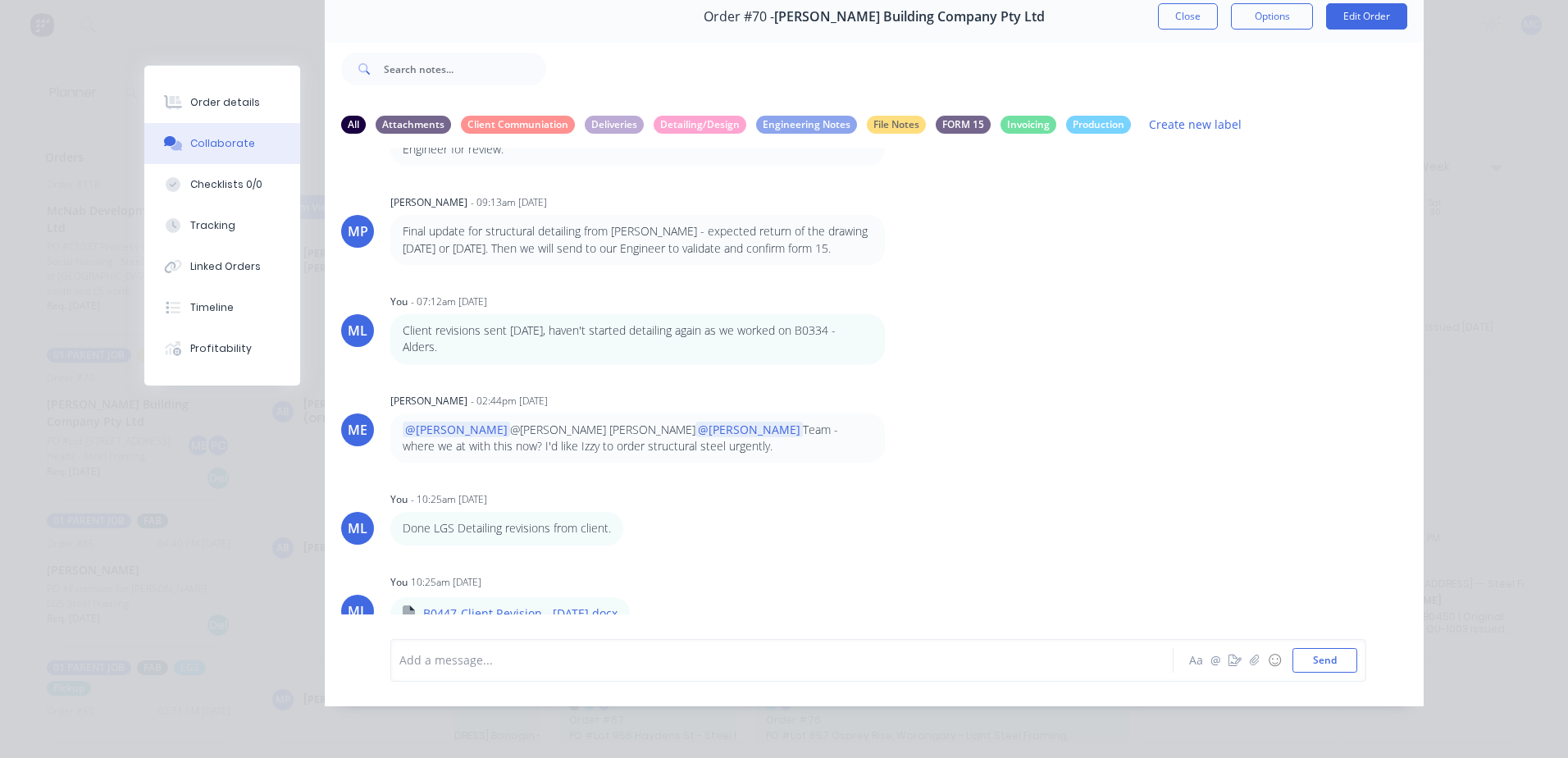
click at [1453, 92] on div "Order details Collaborate Checklists 0/0 Tracking Linked Orders Timeline Profit…" at bounding box center [784, 379] width 1568 height 758
click at [1175, 4] on button "Close" at bounding box center [1188, 16] width 60 height 26
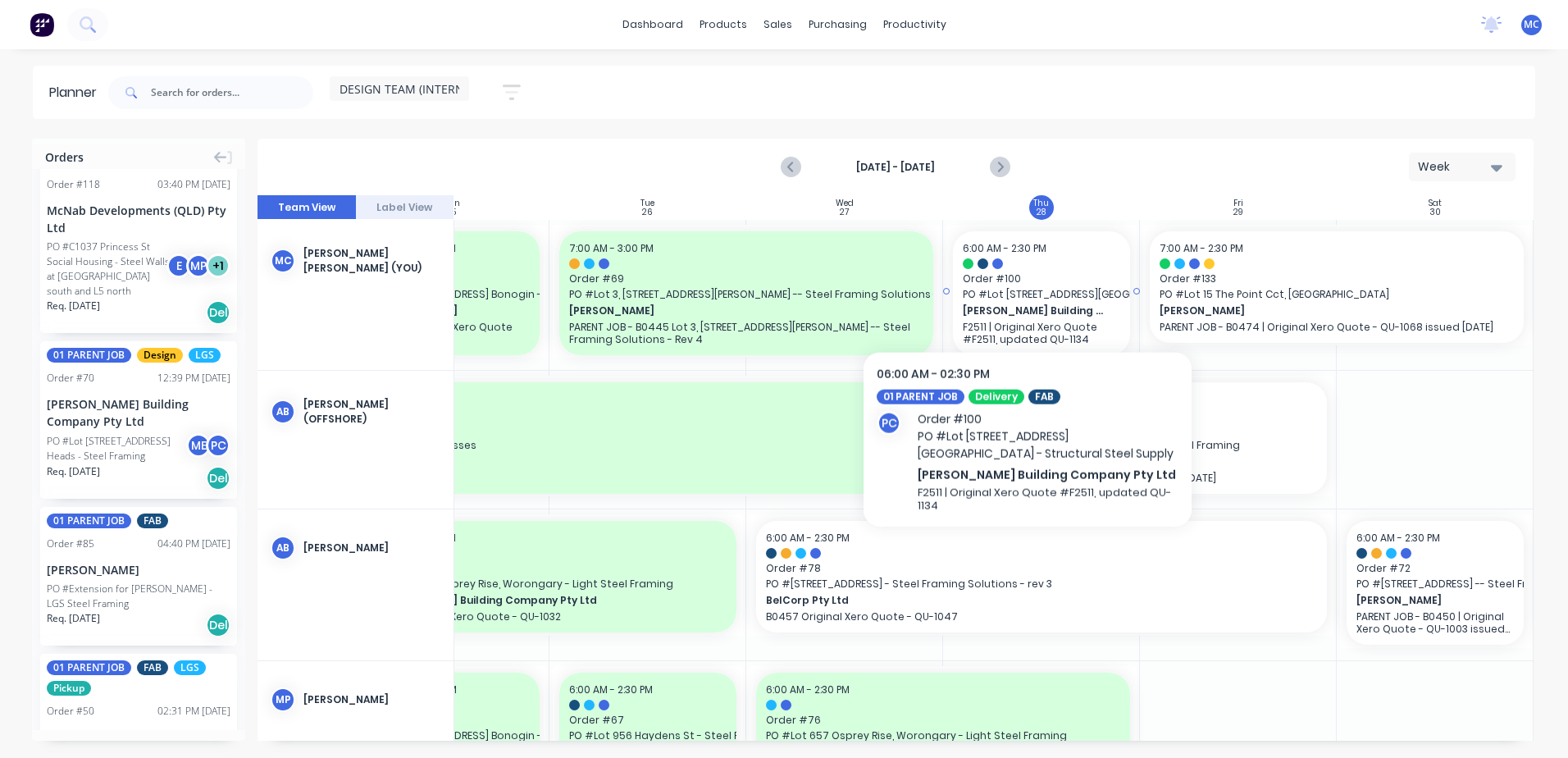
click at [1027, 286] on div "6:00 AM - 2:30 PM Order # 100 PO # [STREET_ADDRESS][GEOGRAPHIC_DATA] - Structur…" at bounding box center [1042, 293] width 177 height 123
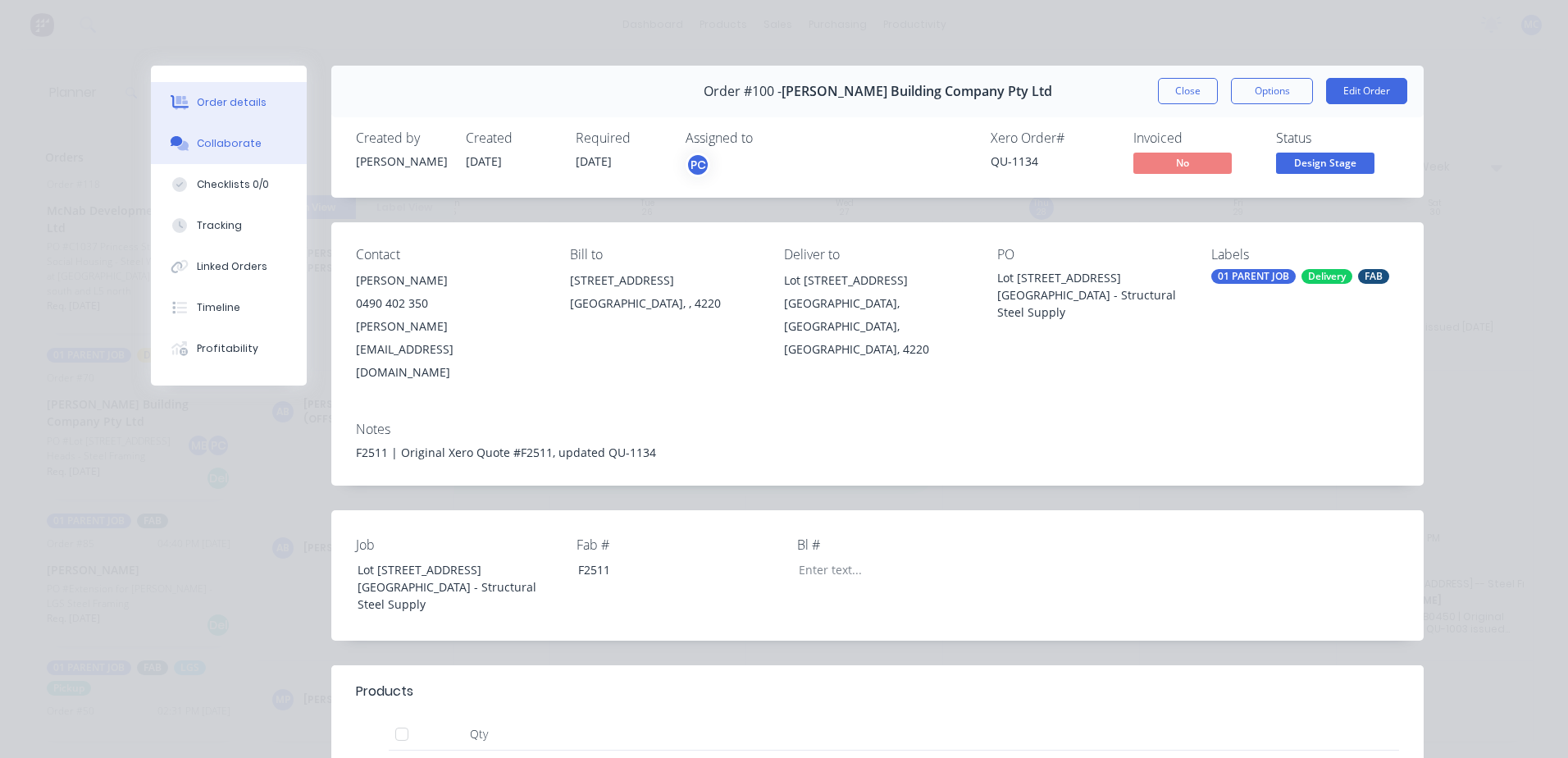
click at [217, 154] on button "Collaborate" at bounding box center [229, 143] width 156 height 41
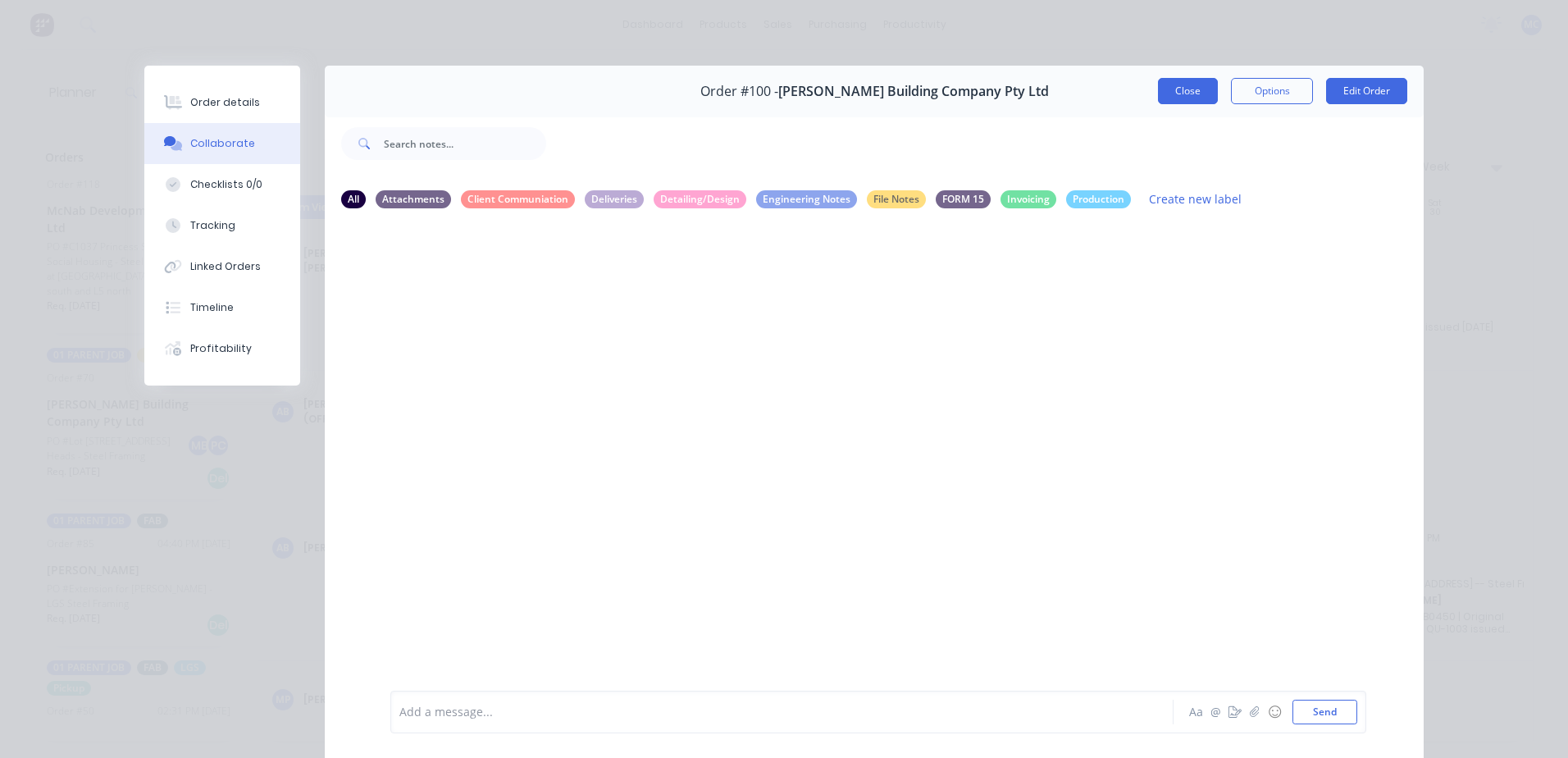
click at [1178, 83] on button "Close" at bounding box center [1188, 90] width 60 height 26
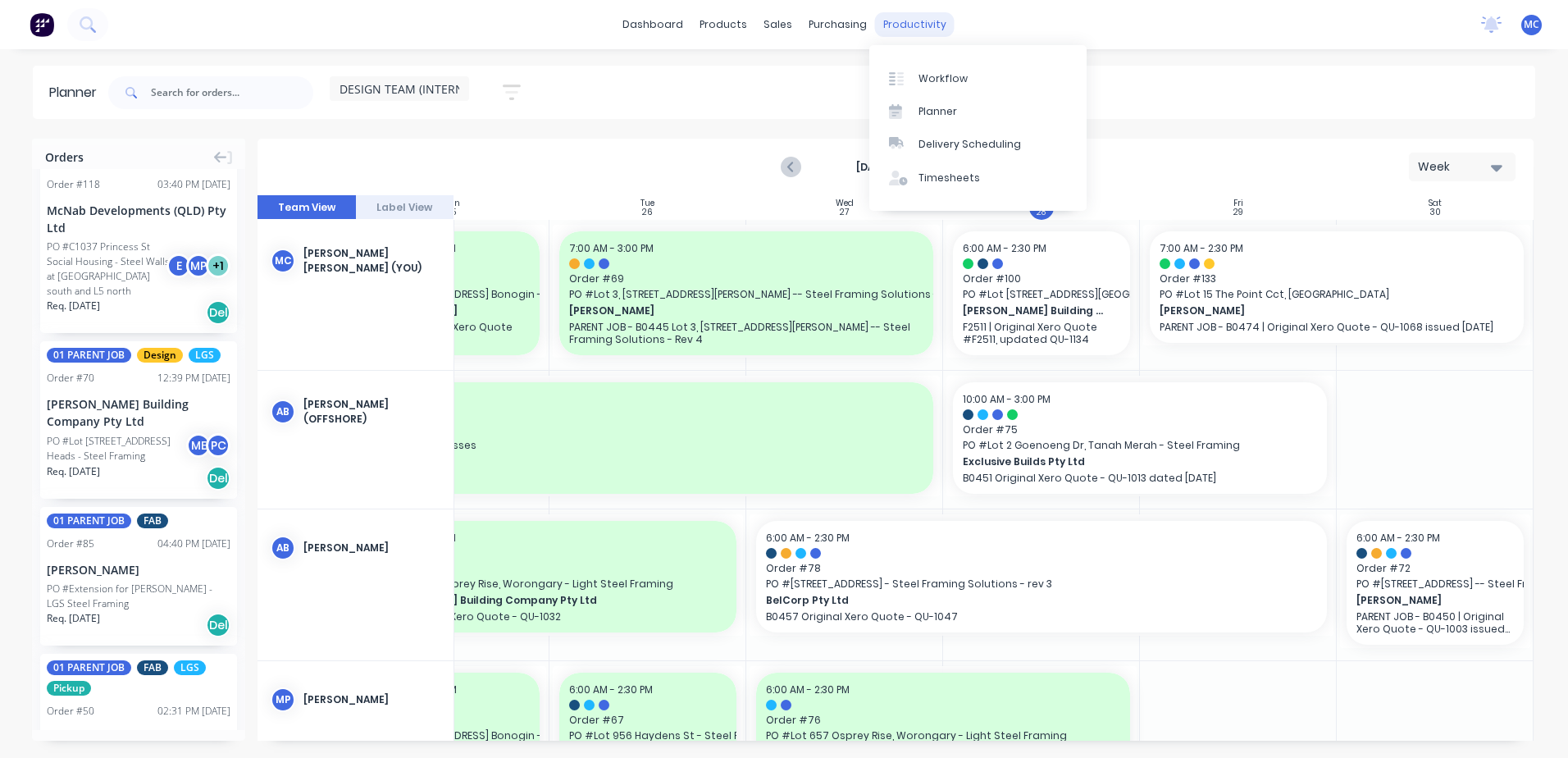
click at [942, 20] on div "productivity" at bounding box center [915, 24] width 80 height 24
click at [955, 70] on link "Workflow" at bounding box center [978, 78] width 217 height 33
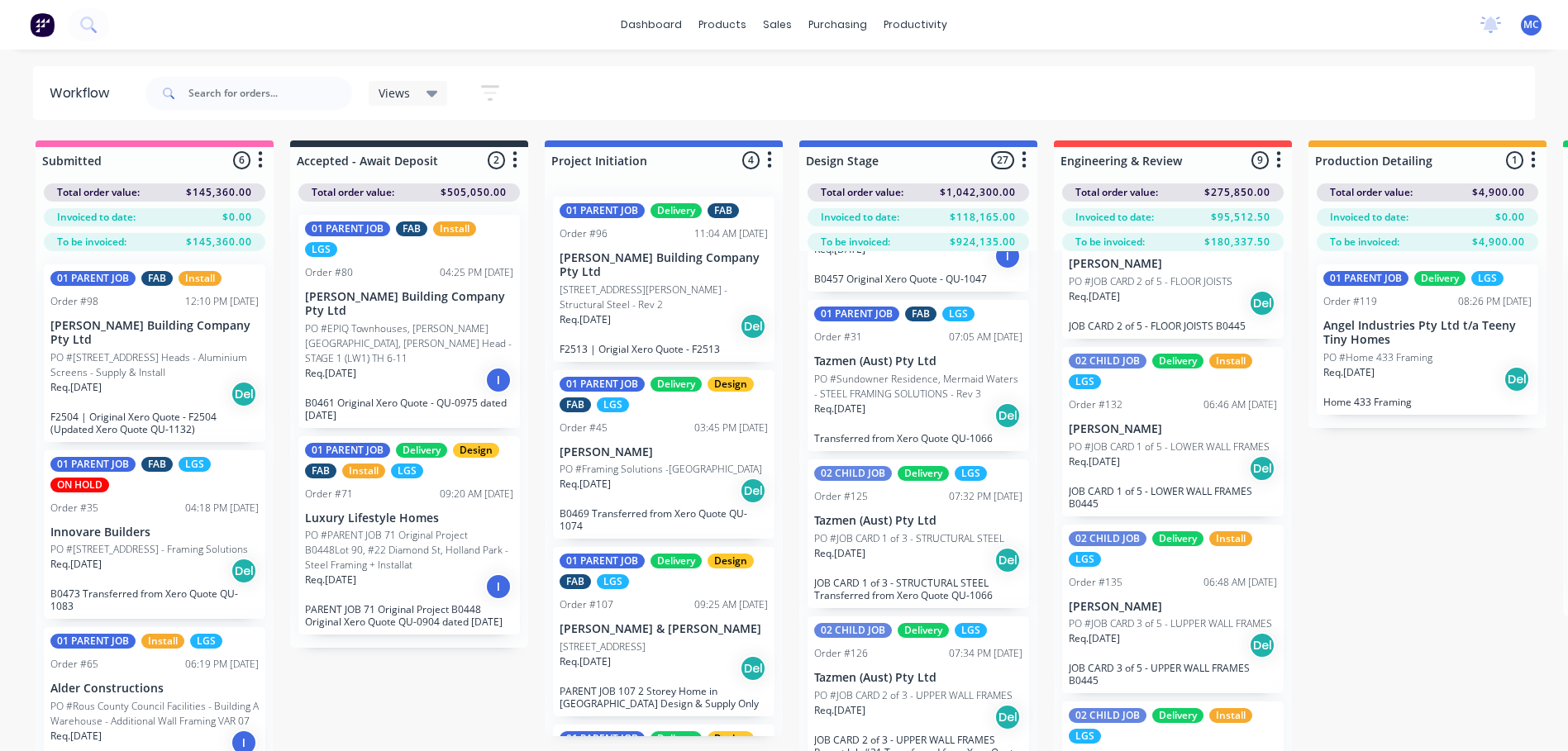
scroll to position [2644, 0]
click at [916, 400] on div "Req. [DATE] Del" at bounding box center [918, 414] width 208 height 28
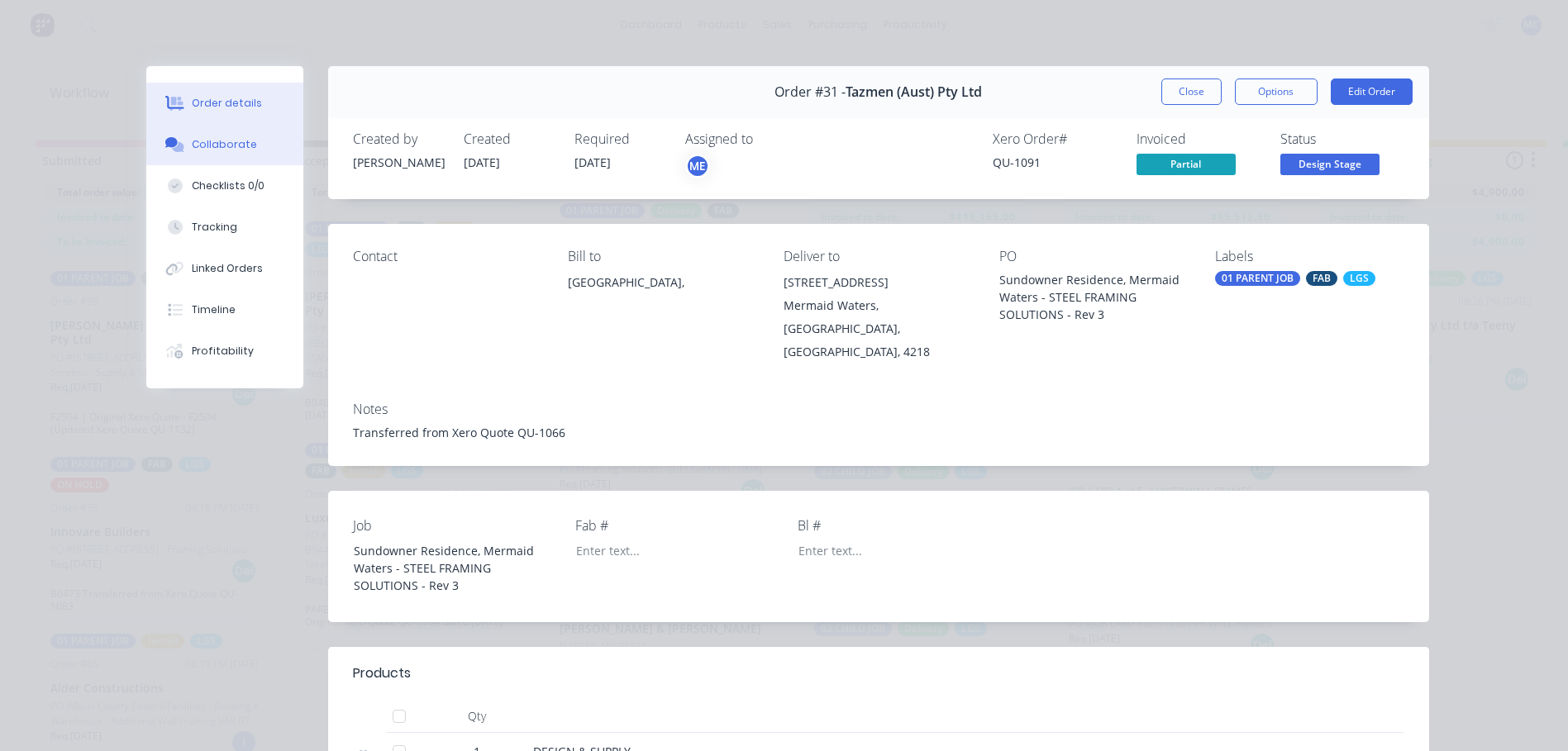
click at [215, 146] on div "Collaborate" at bounding box center [225, 144] width 65 height 14
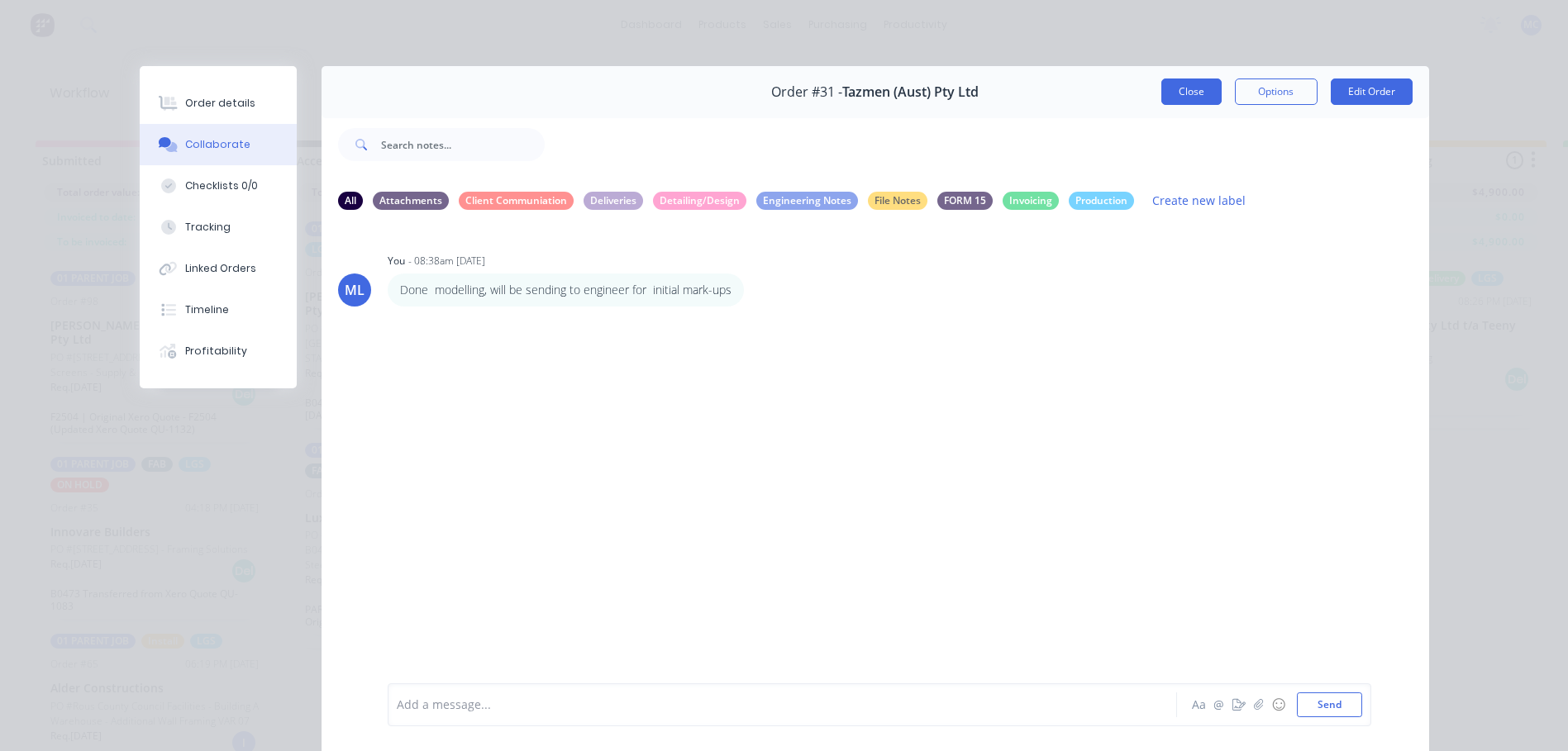
click at [1203, 92] on button "Close" at bounding box center [1191, 91] width 60 height 26
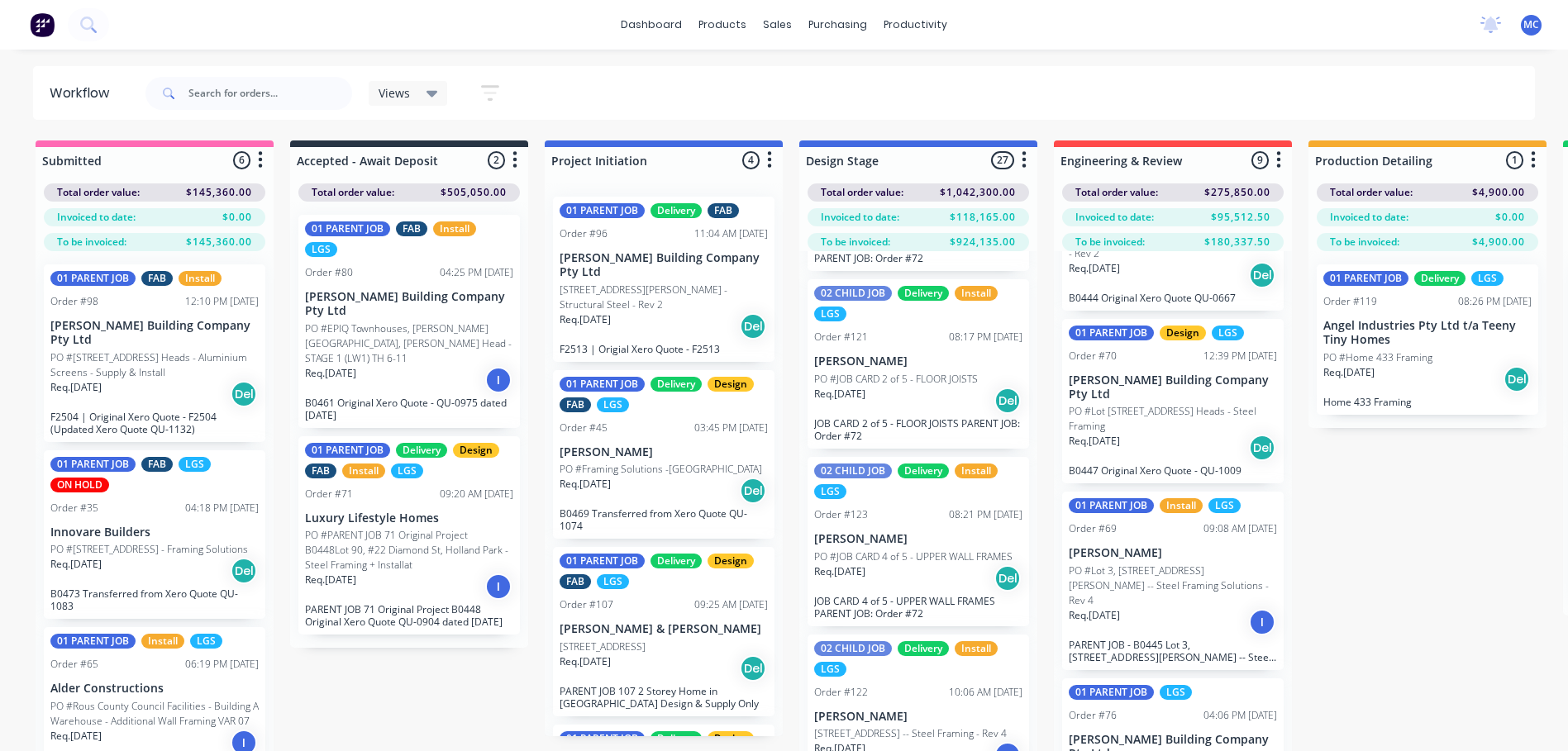
scroll to position [926, 0]
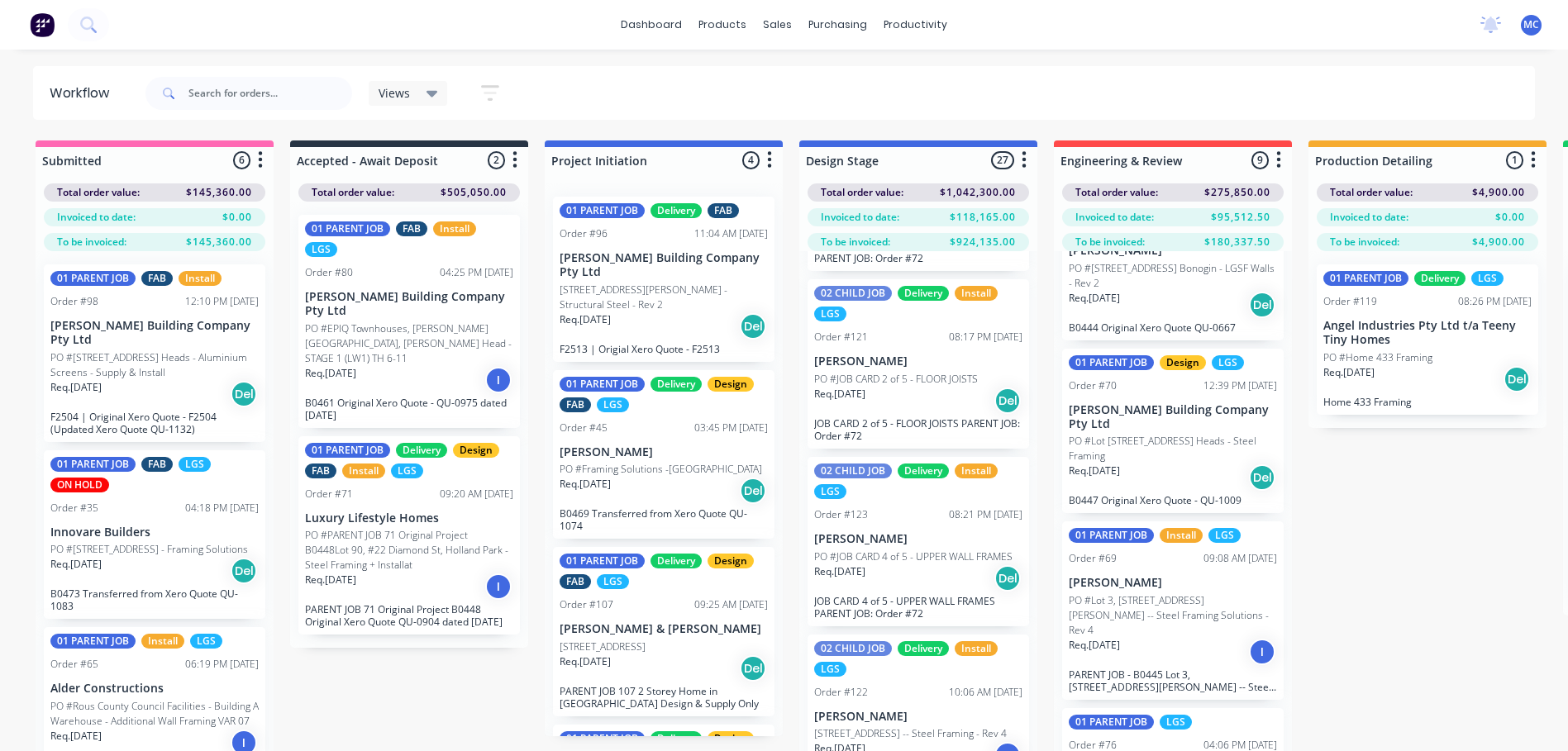
click at [1104, 479] on p "Req. [DATE]" at bounding box center [1094, 471] width 51 height 14
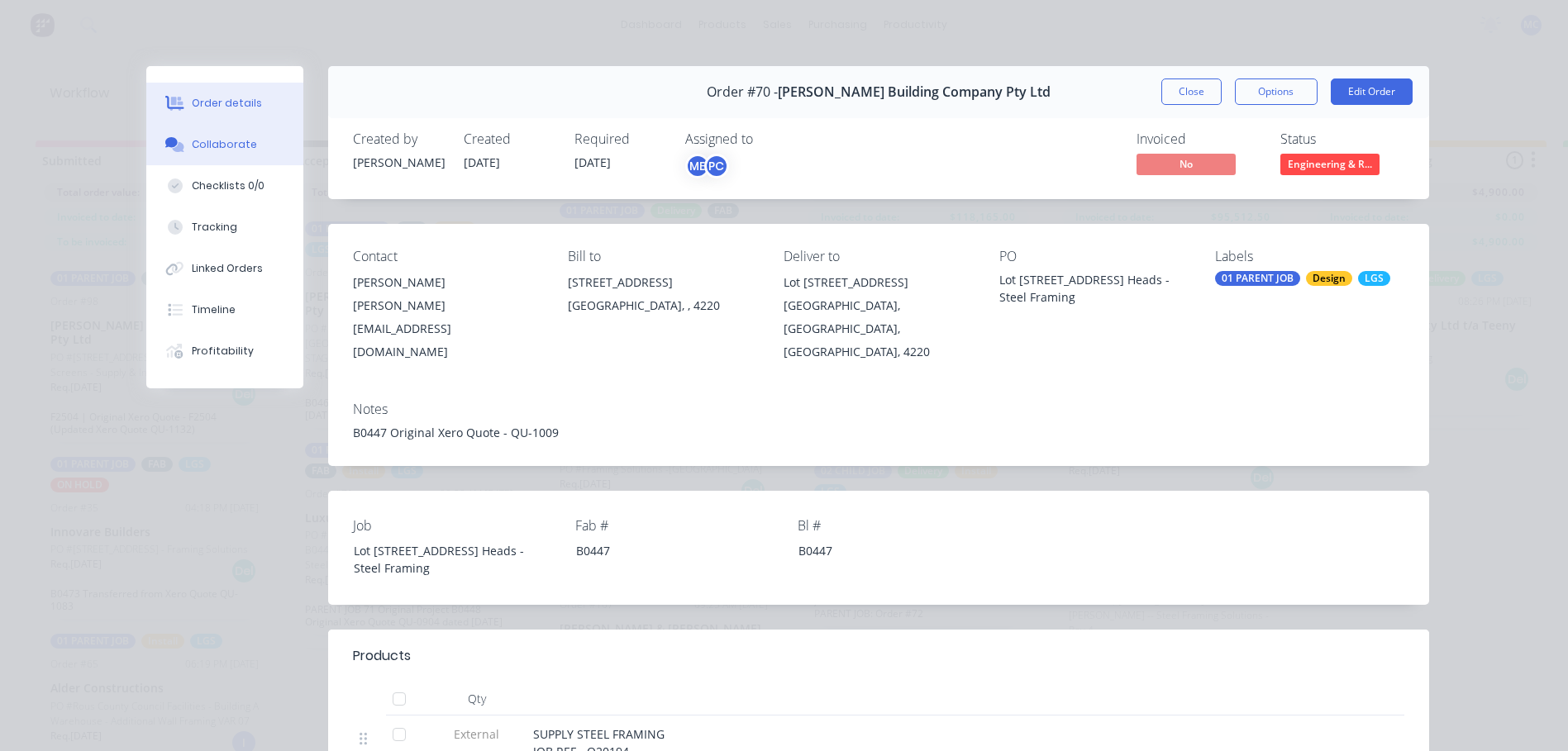
click at [224, 136] on button "Collaborate" at bounding box center [225, 144] width 157 height 41
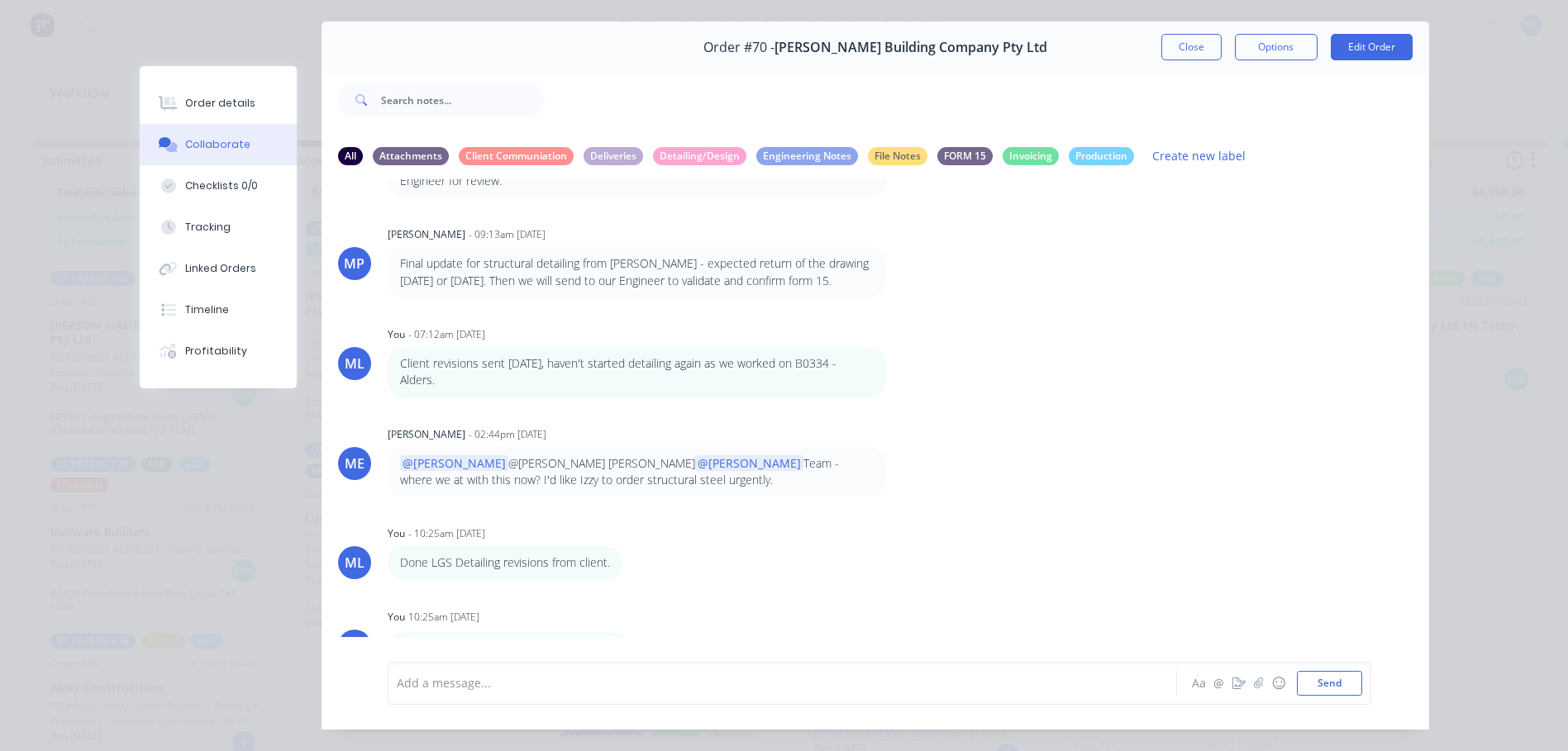
scroll to position [87, 0]
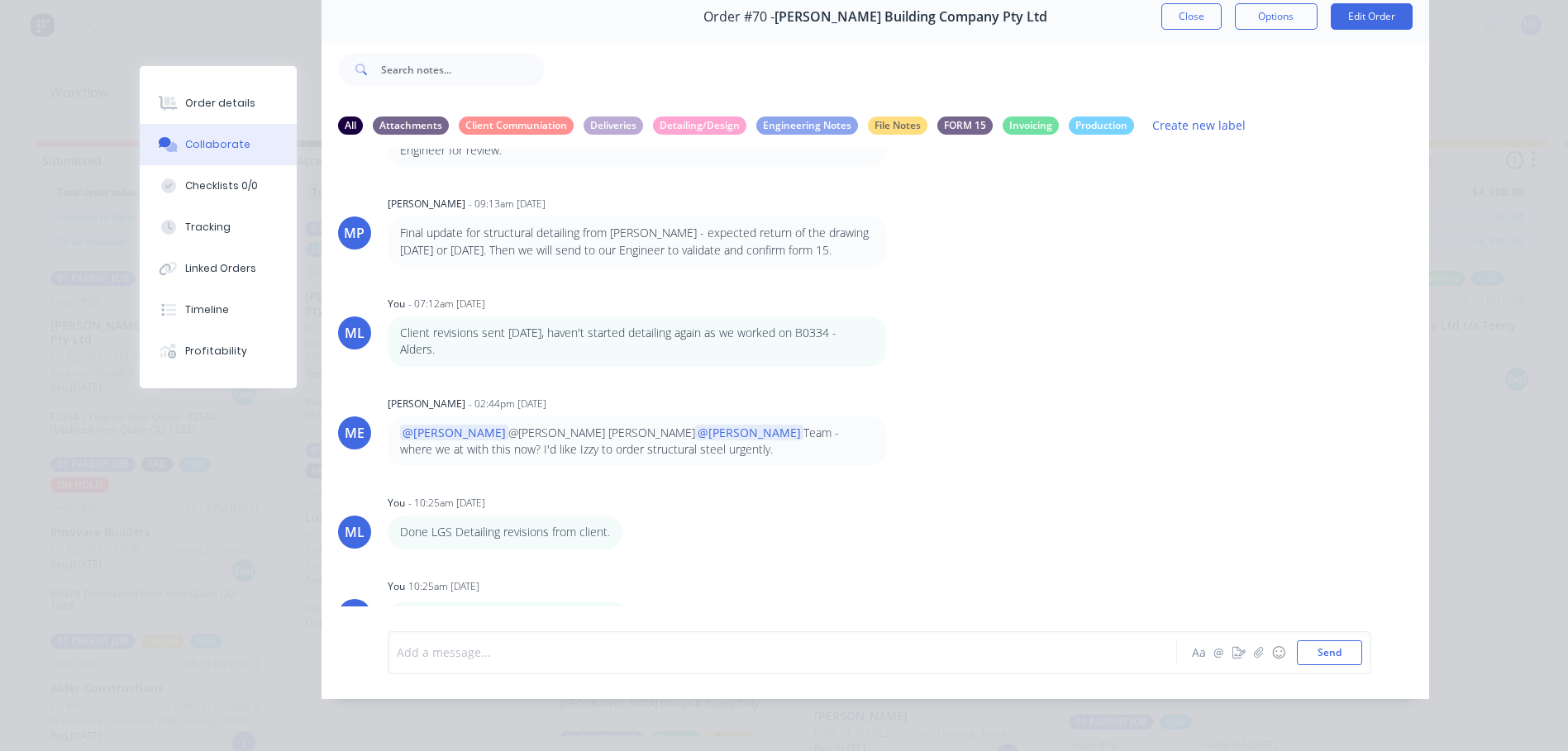
click at [566, 652] on div at bounding box center [759, 652] width 723 height 17
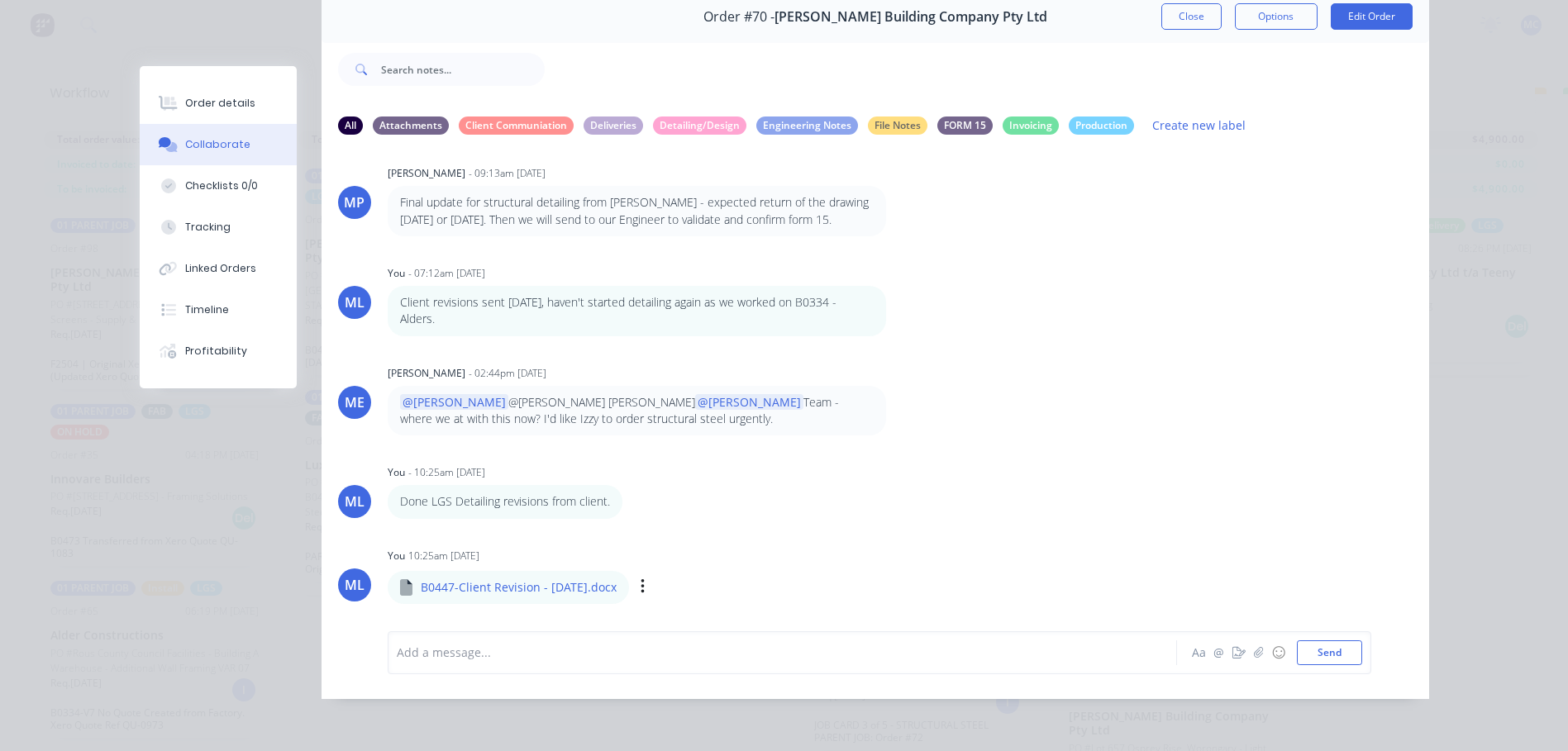
scroll to position [179, 0]
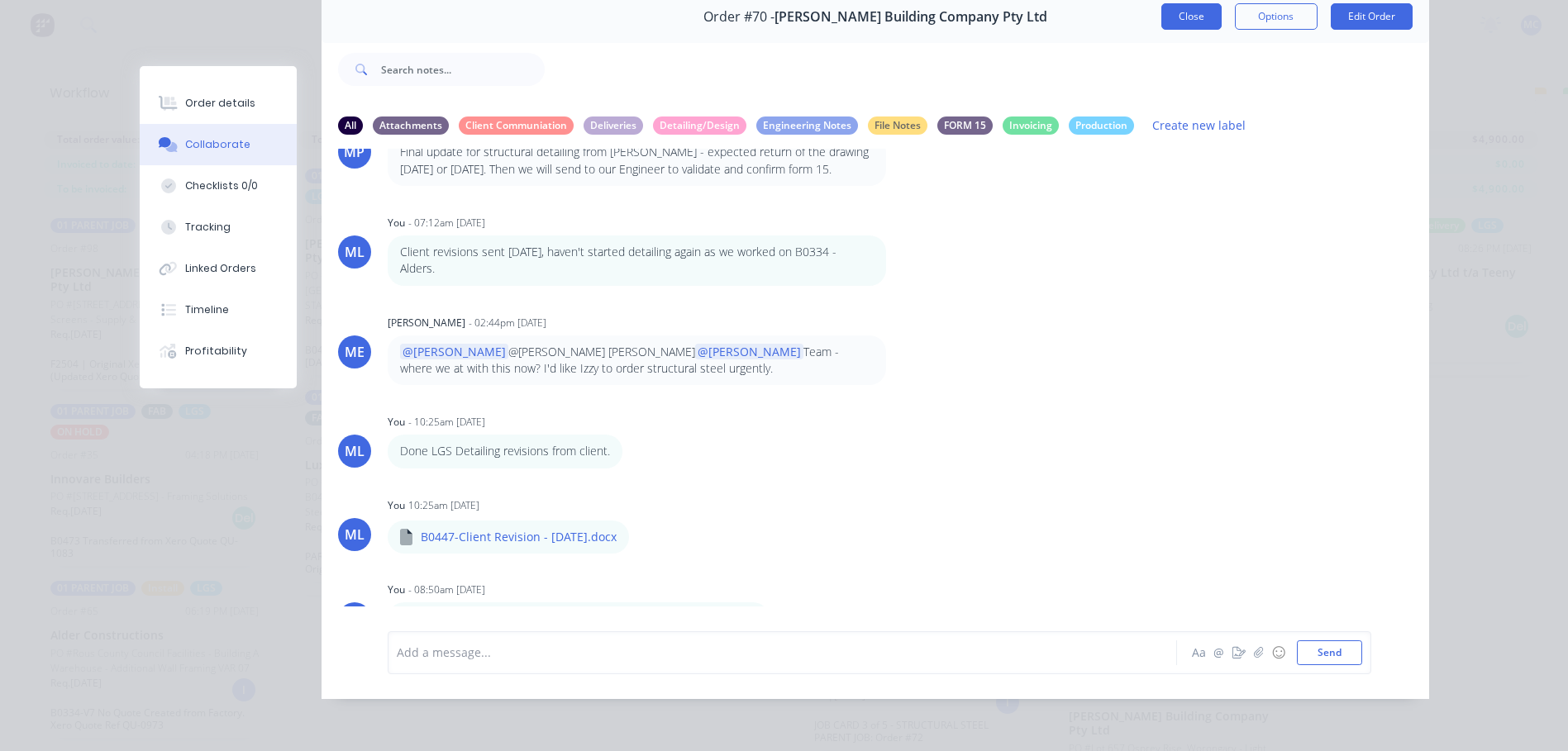
click at [1177, 7] on button "Close" at bounding box center [1191, 16] width 60 height 26
